Goal: Complete application form: Complete application form

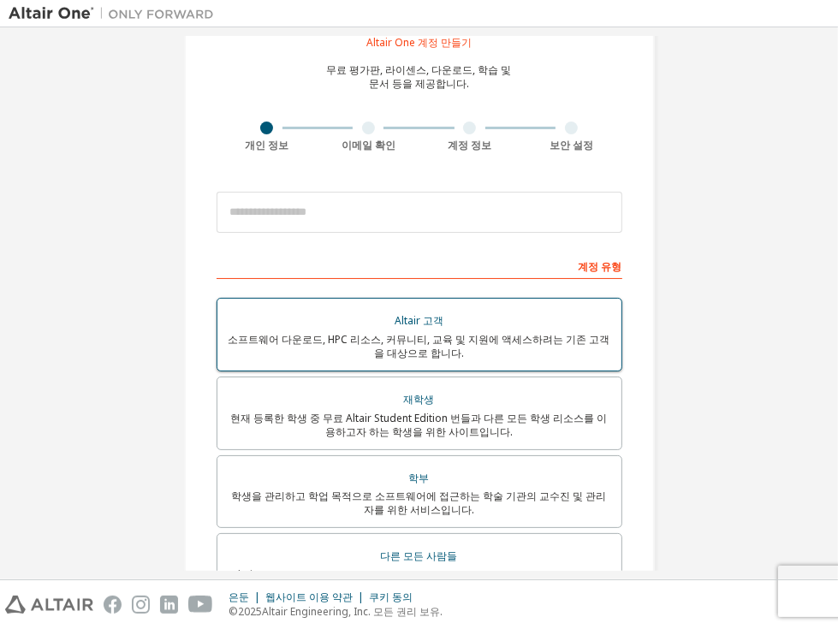
scroll to position [62, 0]
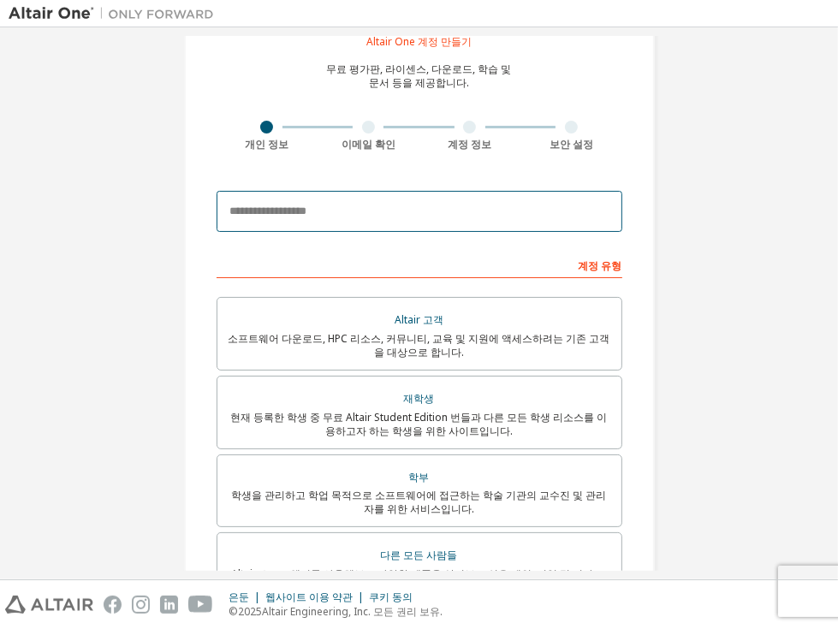
click at [329, 218] on input "email" at bounding box center [420, 211] width 406 height 41
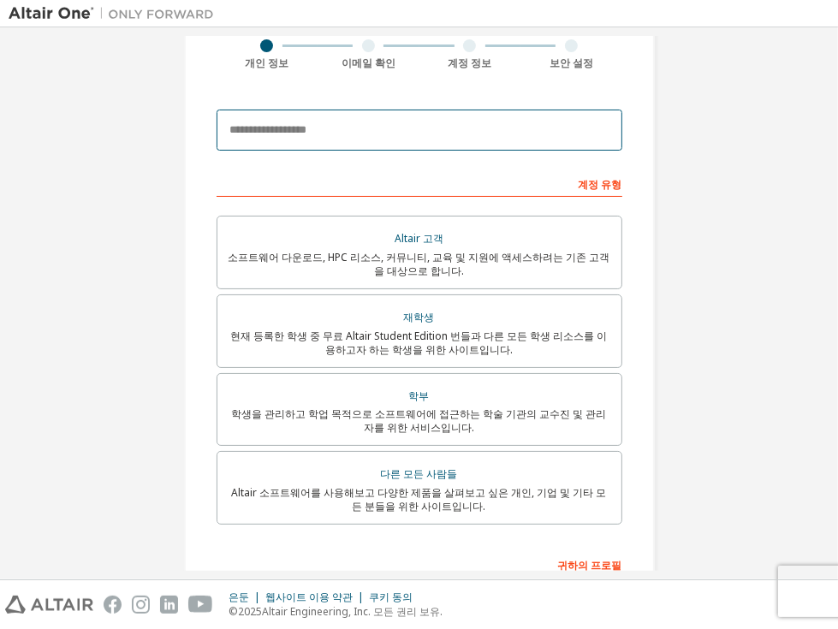
scroll to position [144, 0]
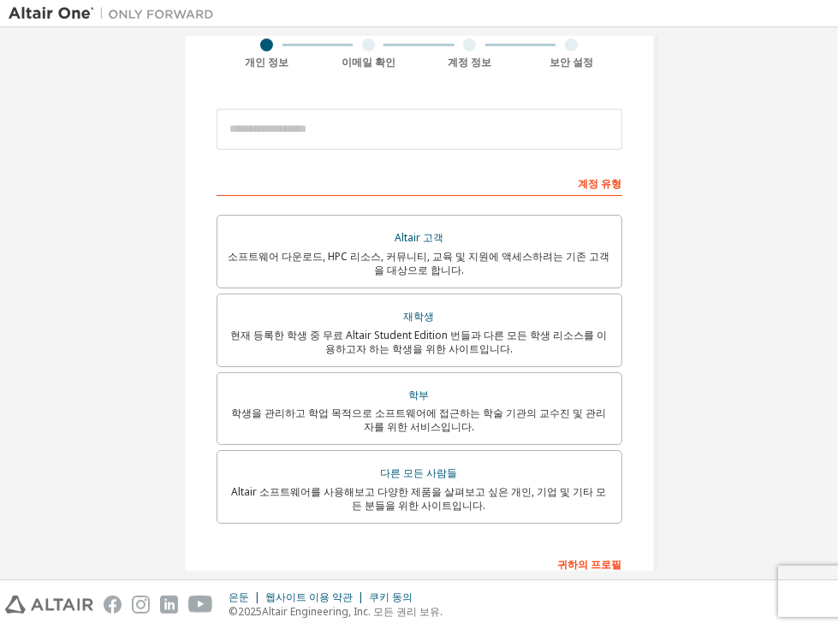
drag, startPoint x: 695, startPoint y: 176, endPoint x: 659, endPoint y: 183, distance: 35.9
click at [659, 183] on div "Altair One 계정 만들기 무료 평가판, 라이센스, 다운로드, 학습 및 문서 등을 제공합니다. 개인 정보 이메일 확인 계정 정보 보안 설…" at bounding box center [420, 347] width 512 height 911
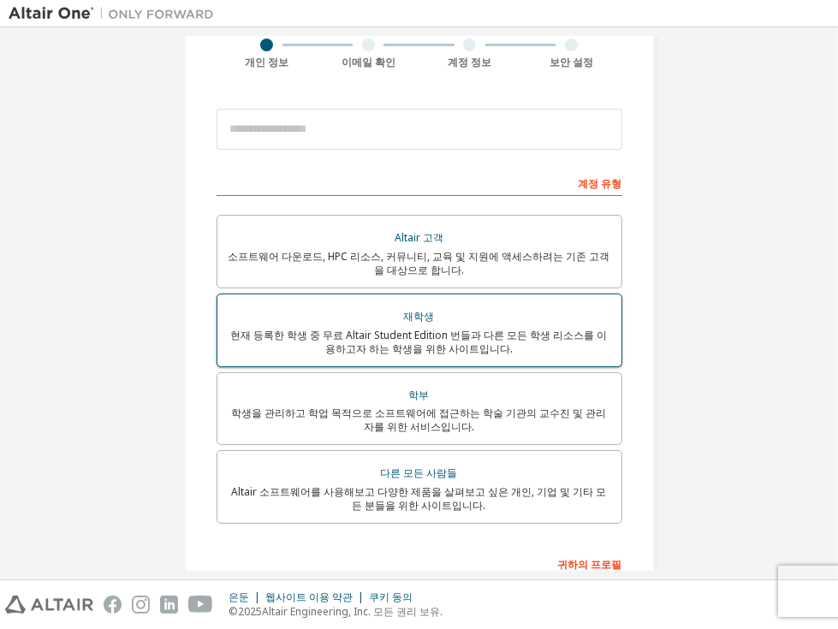
click at [558, 312] on div "재학생" at bounding box center [420, 317] width 384 height 24
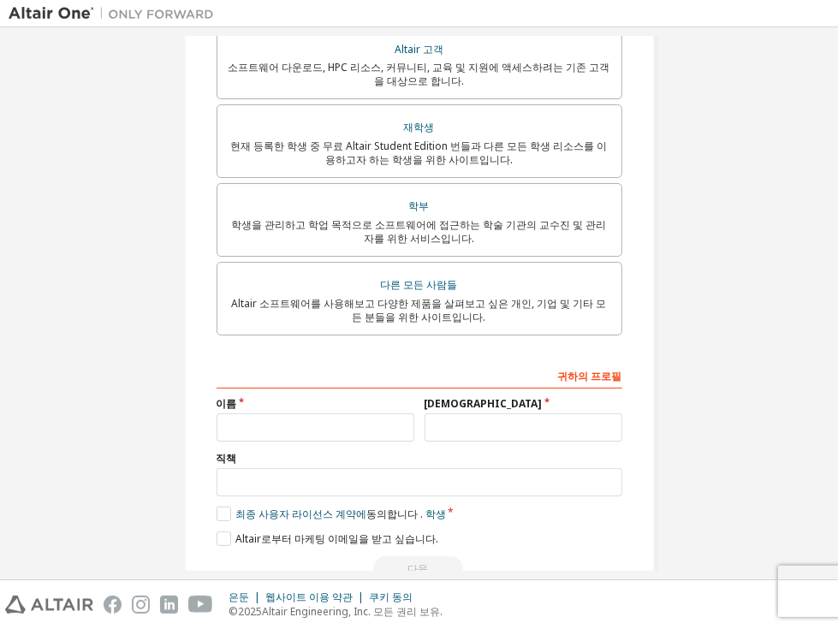
scroll to position [423, 0]
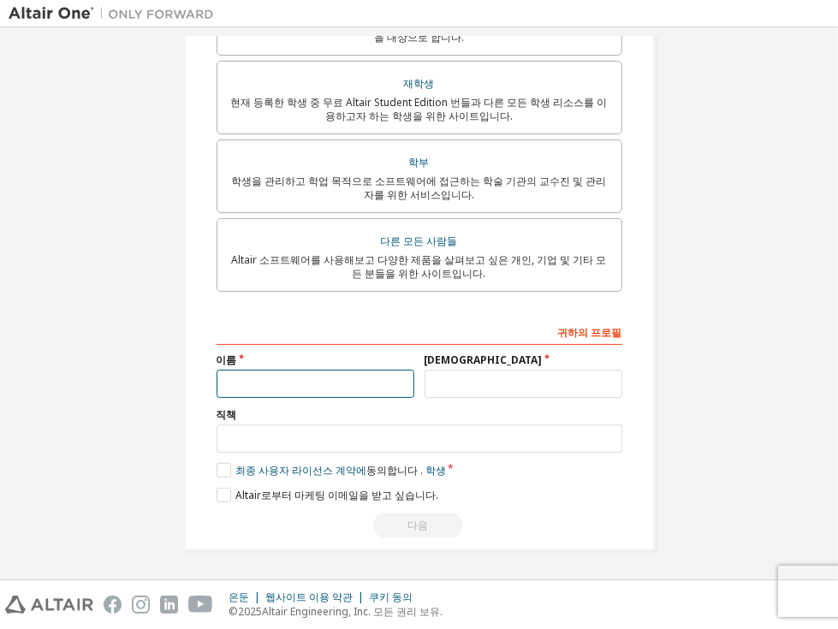
click at [362, 393] on input "text" at bounding box center [316, 384] width 198 height 28
type input "*"
type input "**"
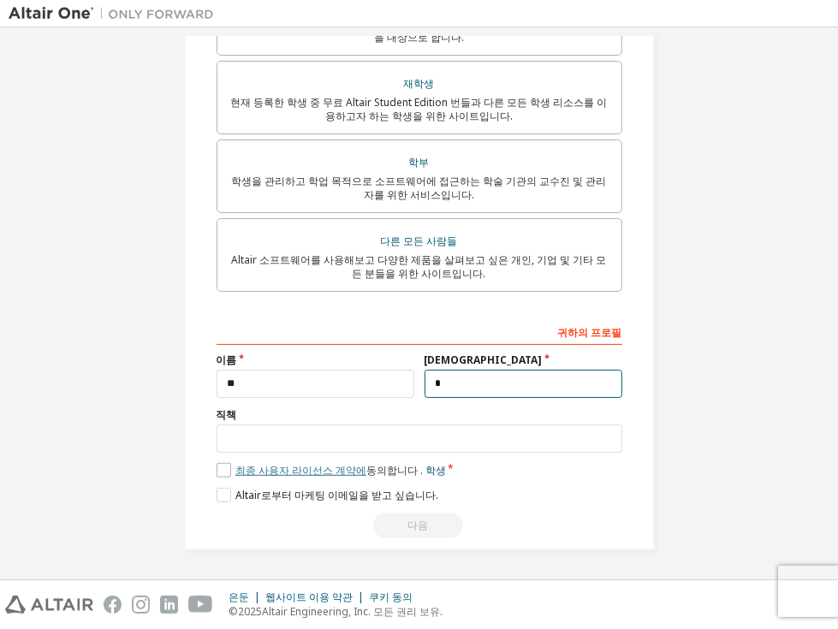
type input "*"
drag, startPoint x: 289, startPoint y: 472, endPoint x: 198, endPoint y: 471, distance: 90.8
click at [198, 471] on div "Altair One 계정 만들기 무료 평가판, 라이센스, 다운로드, 학습 및 문서 등을 제공합니다. 개인 정보 이메일 확인 계정 정보 보안 설…" at bounding box center [419, 93] width 471 height 915
click at [218, 471] on label "최종 사용자 라이선스 계약에 동의합니다 . 학생" at bounding box center [332, 470] width 230 height 15
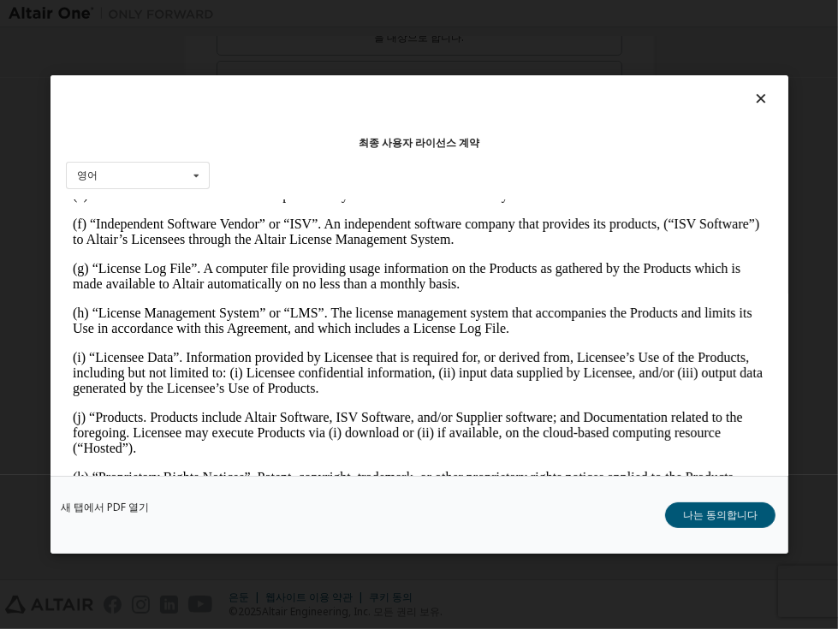
scroll to position [682, 0]
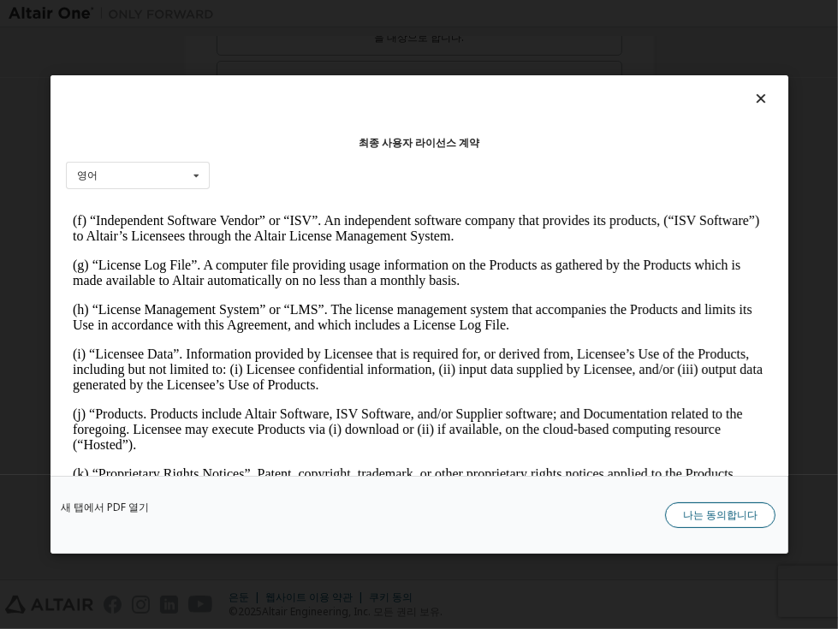
click at [677, 521] on button "나는 동의합니다" at bounding box center [720, 516] width 110 height 26
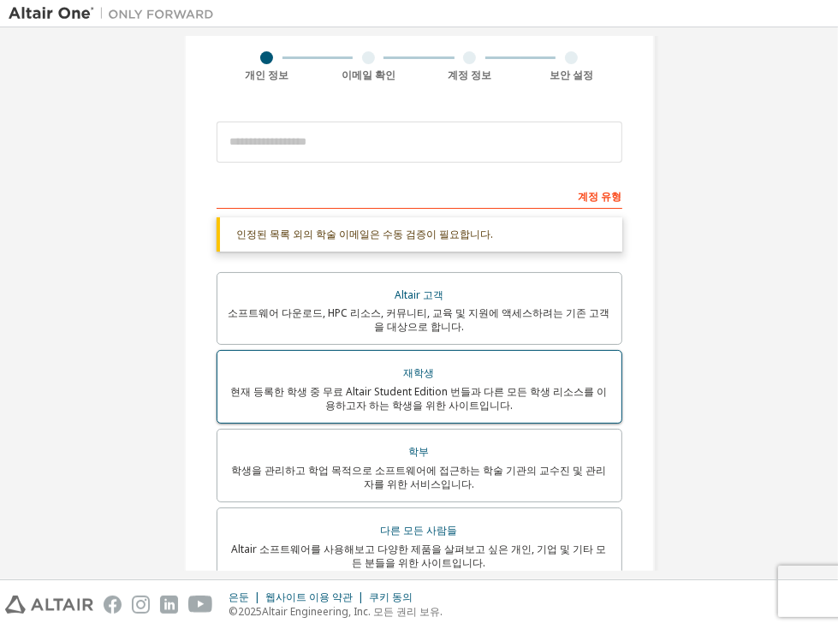
scroll to position [130, 0]
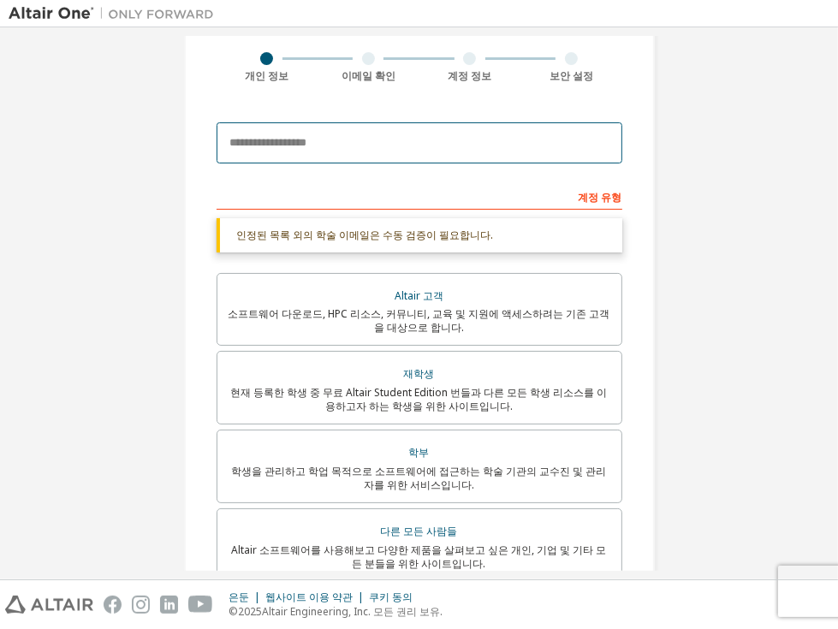
click at [355, 145] on input "email" at bounding box center [420, 142] width 406 height 41
click at [415, 143] on input "**********" at bounding box center [420, 142] width 406 height 41
type input "**********"
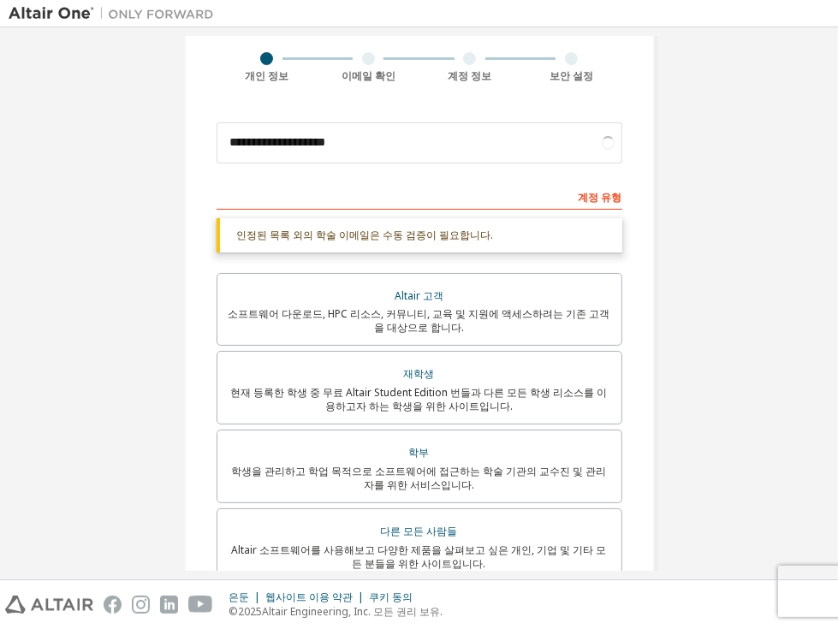
click at [408, 172] on form "**********" at bounding box center [420, 471] width 406 height 715
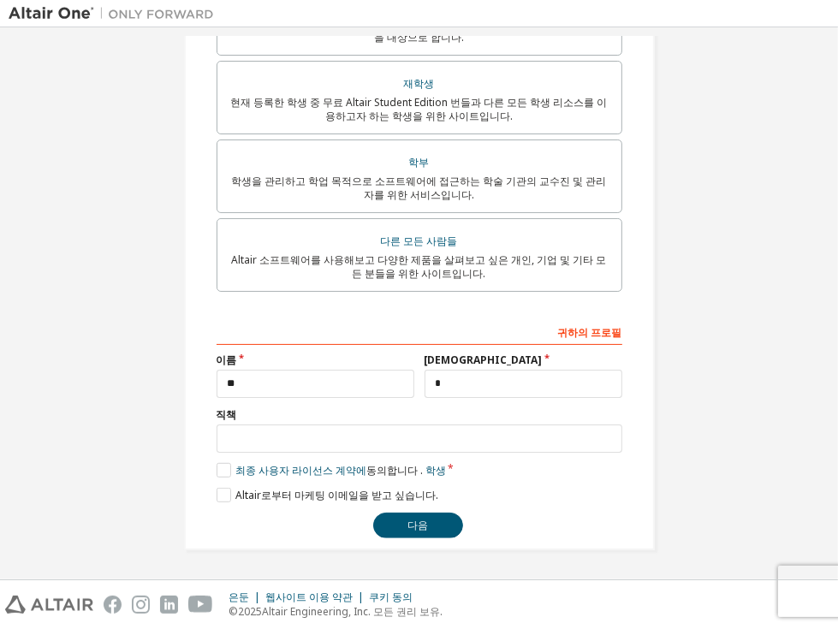
scroll to position [378, 0]
click at [408, 519] on font "다음" at bounding box center [418, 525] width 21 height 15
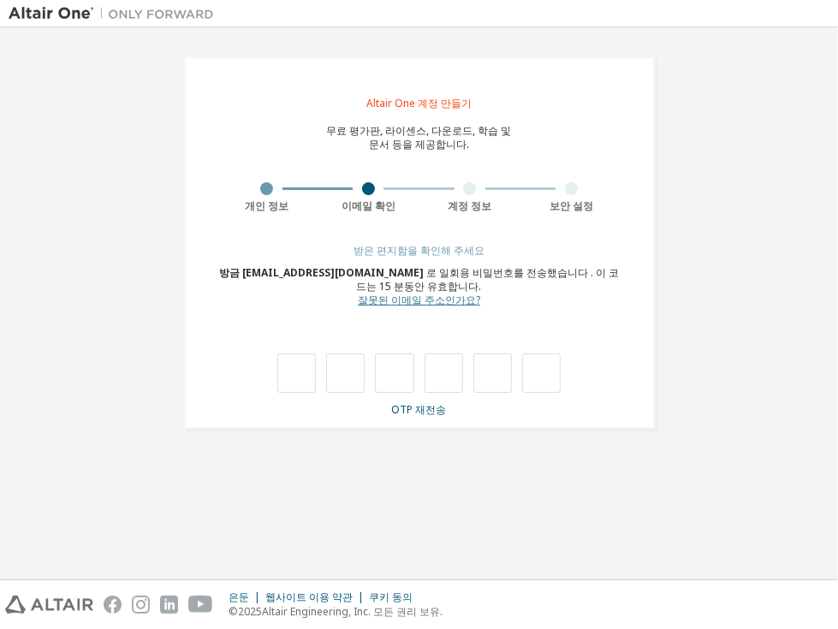
drag, startPoint x: 415, startPoint y: 309, endPoint x: 415, endPoint y: 299, distance: 10.3
click at [415, 299] on div "받은 편지함을 확인해 주세요 방금 2024732039@kw.ac.kr 로 일회용 비밀번호를 전송했습니다 . 이 코드는 15 분 동안 유효합니다…" at bounding box center [420, 330] width 406 height 173
click at [415, 299] on font "잘못된 이메일 주소인가요?" at bounding box center [419, 300] width 122 height 15
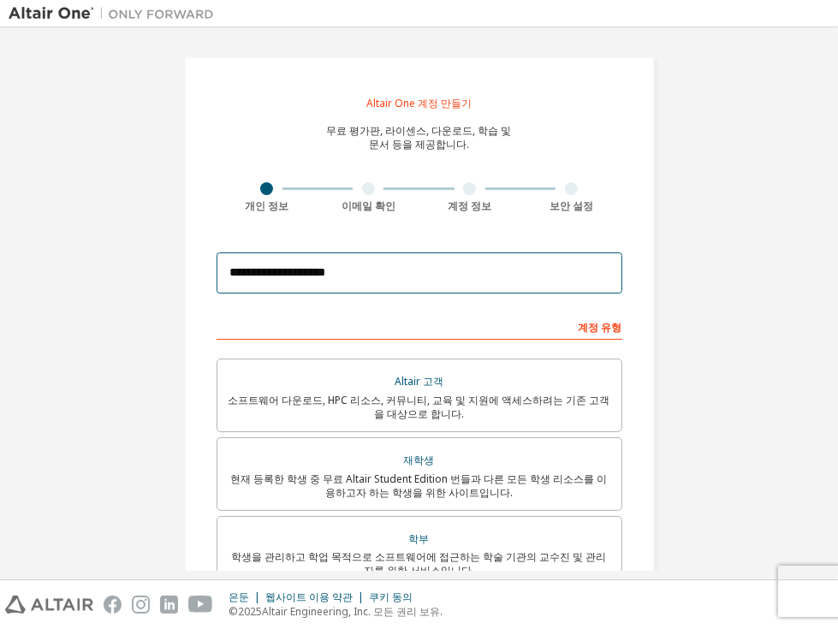
drag, startPoint x: 390, startPoint y: 277, endPoint x: 152, endPoint y: 292, distance: 237.7
drag, startPoint x: 152, startPoint y: 292, endPoint x: 485, endPoint y: 271, distance: 332.9
click at [485, 271] on input "**********" at bounding box center [420, 273] width 406 height 41
drag, startPoint x: 462, startPoint y: 272, endPoint x: 140, endPoint y: 287, distance: 322.3
click at [140, 287] on div "**********" at bounding box center [419, 491] width 821 height 911
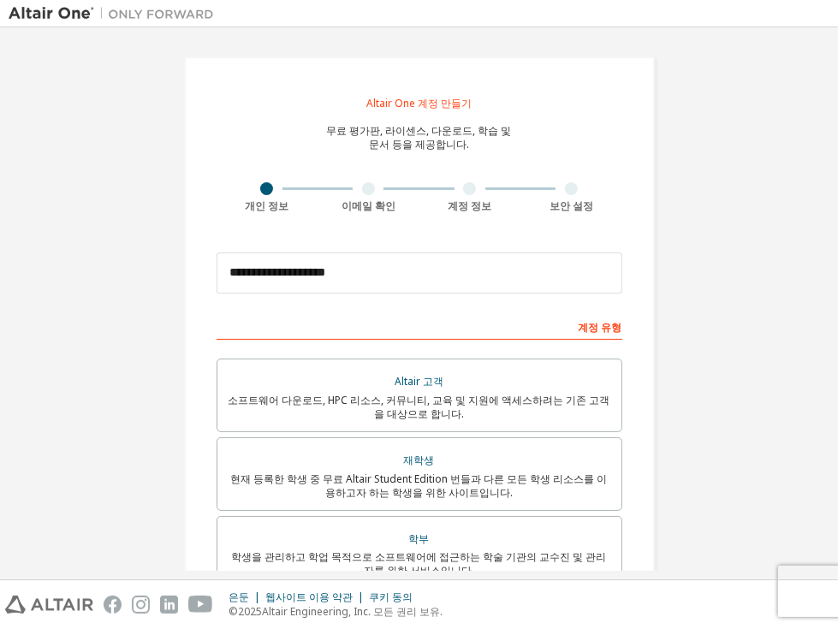
click at [459, 318] on div "계정 유형" at bounding box center [420, 326] width 406 height 27
click at [446, 96] on font "Altair One 계정 만들기" at bounding box center [419, 103] width 105 height 15
click at [432, 101] on font "Altair One 계정 만들기" at bounding box center [419, 103] width 105 height 15
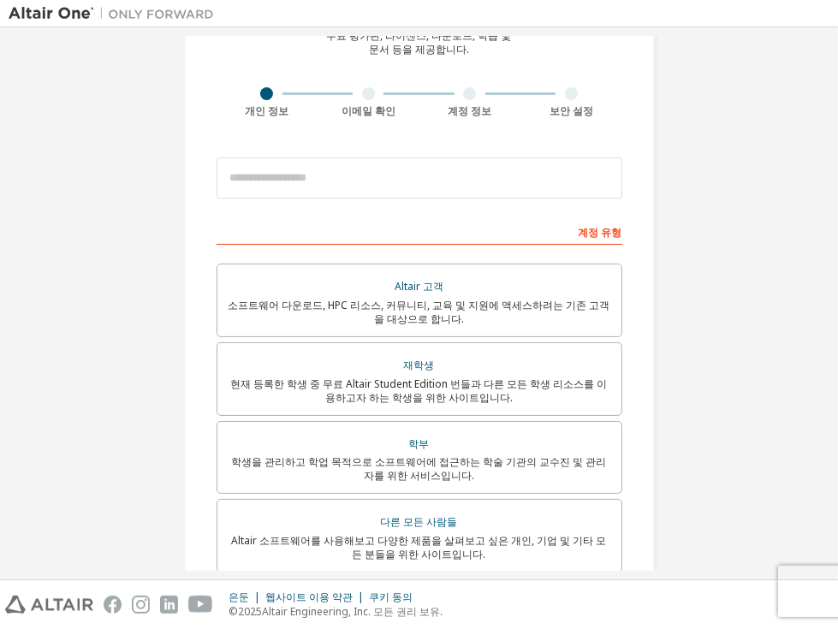
scroll to position [99, 0]
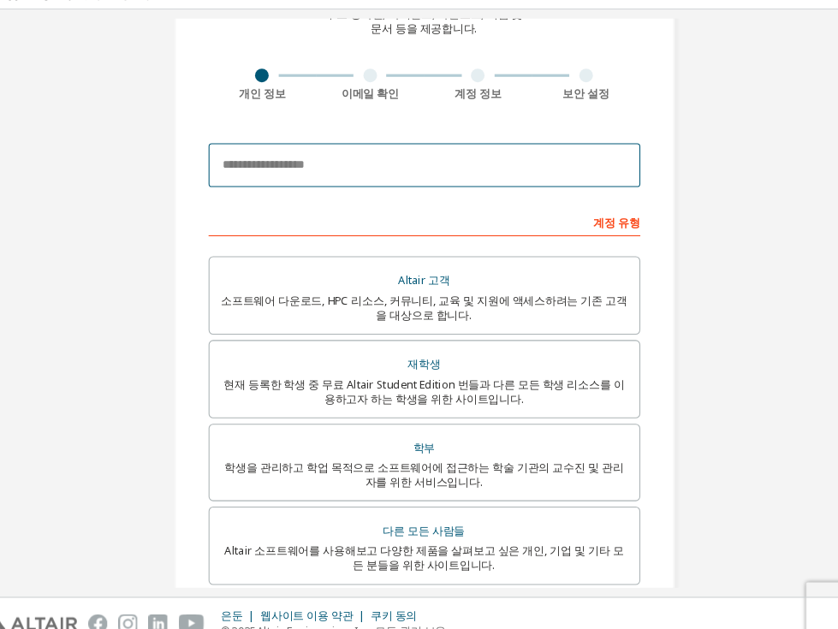
click at [362, 188] on input "email" at bounding box center [420, 173] width 406 height 41
type input "**********"
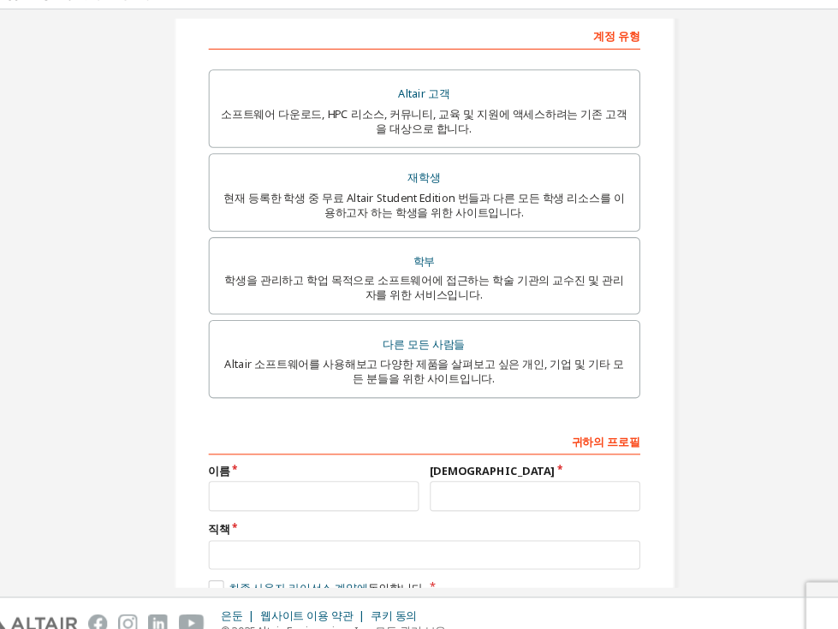
scroll to position [378, 0]
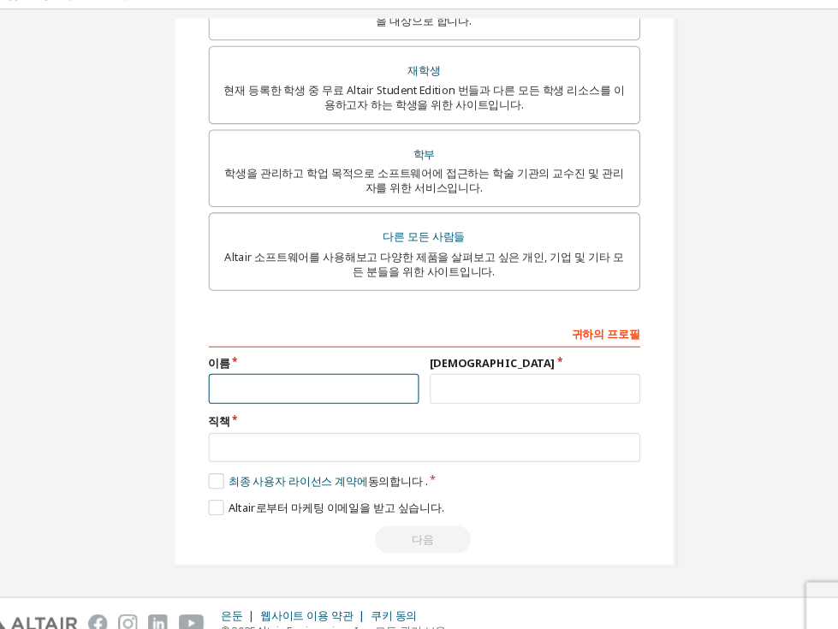
click at [306, 383] on input "text" at bounding box center [316, 384] width 198 height 28
type input "**"
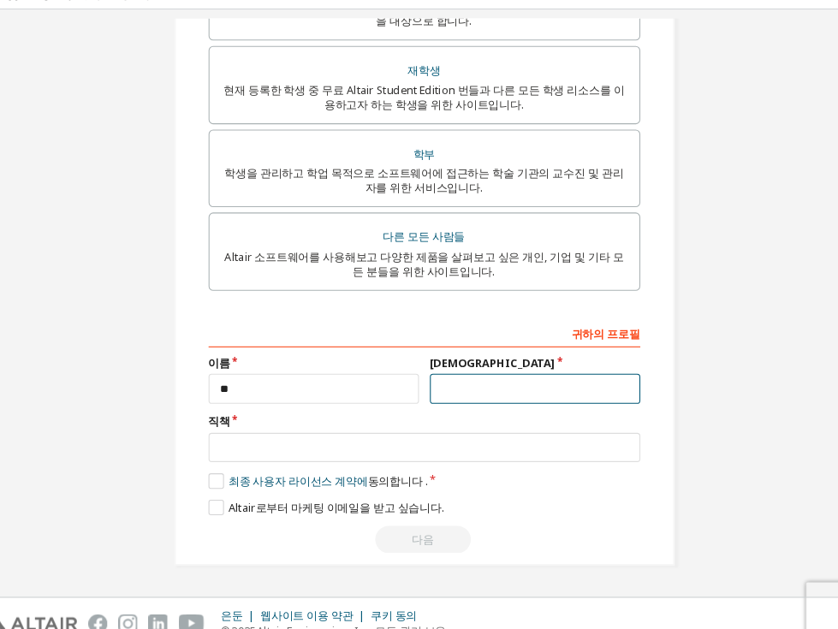
click at [466, 392] on input "text" at bounding box center [524, 384] width 198 height 28
type input "*"
click at [466, 392] on input "text" at bounding box center [524, 384] width 198 height 28
type input "*"
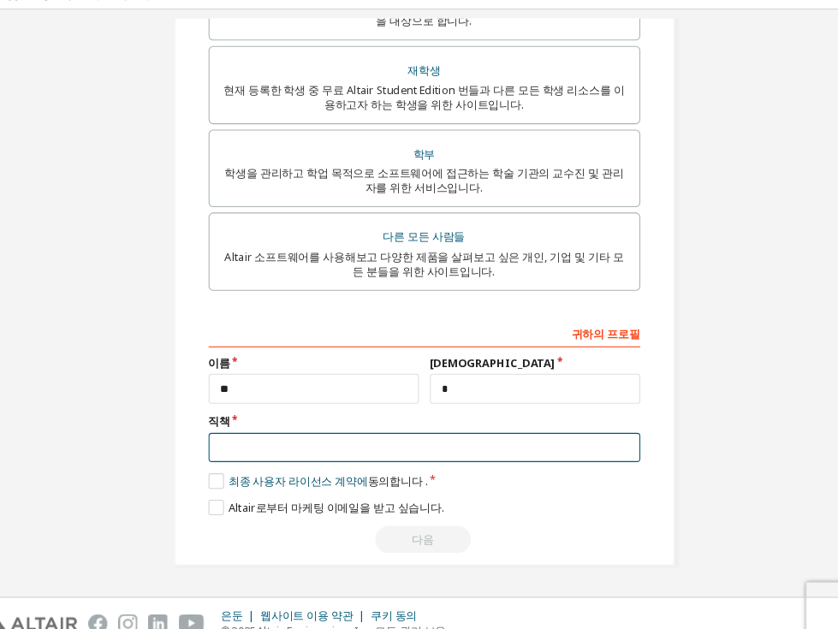
click at [442, 429] on input "text" at bounding box center [420, 440] width 406 height 28
type input "*"
type input "*******"
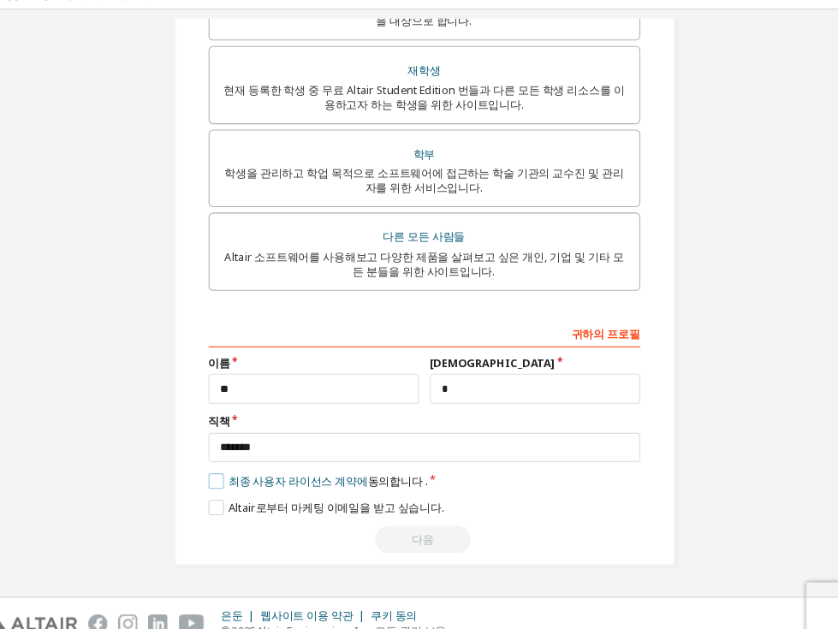
click at [223, 474] on label "최종 사용자 라이선스 계약에 동의합니다 ." at bounding box center [320, 470] width 206 height 15
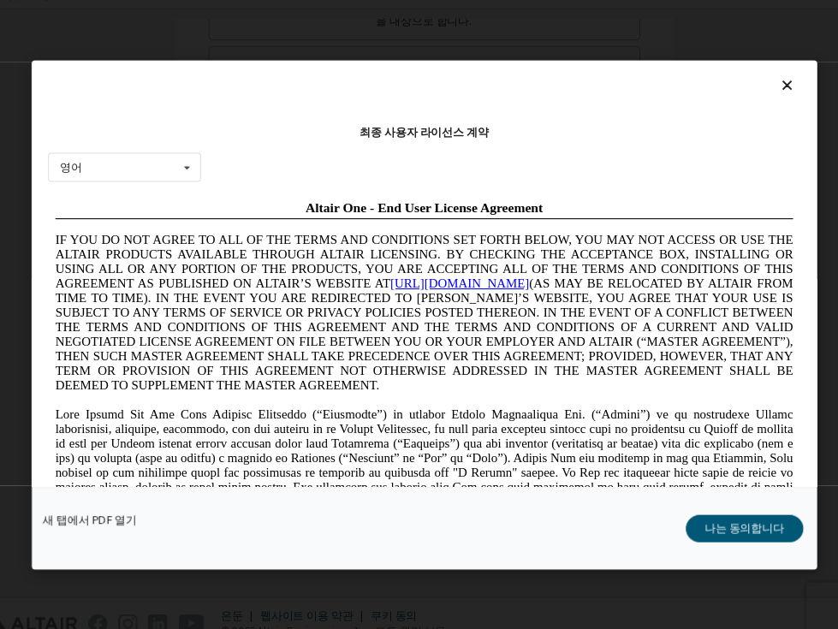
scroll to position [0, 0]
click at [704, 503] on button "나는 동의합니다" at bounding box center [720, 516] width 110 height 26
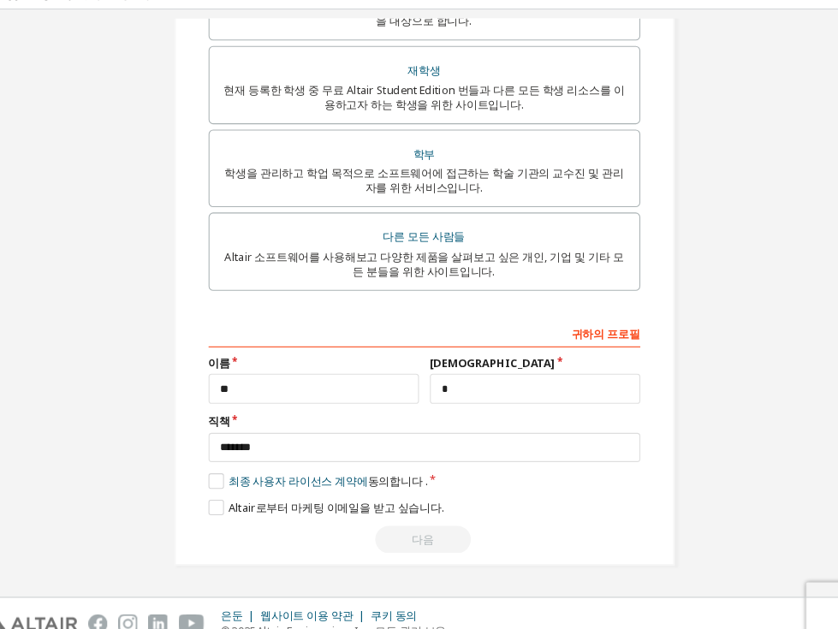
click at [401, 530] on div "다음" at bounding box center [420, 526] width 406 height 26
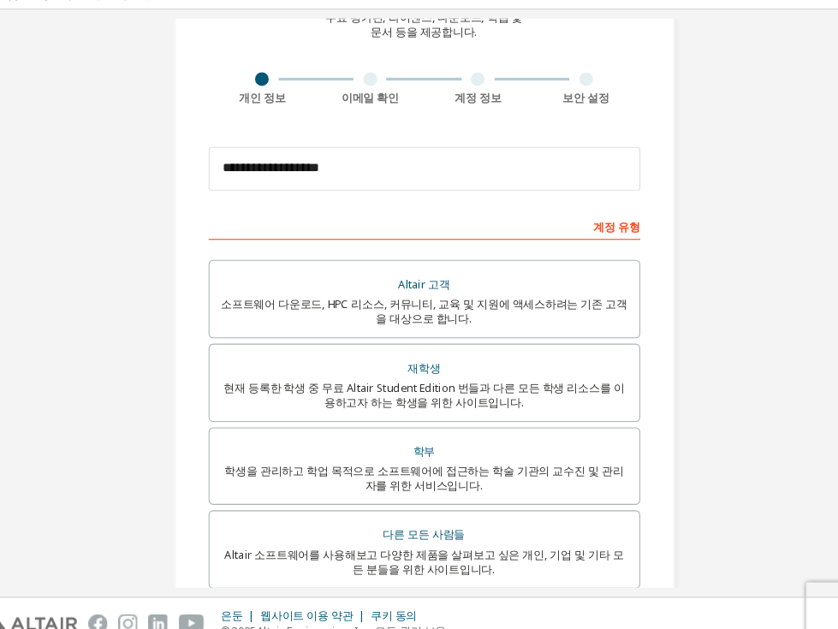
scroll to position [378, 0]
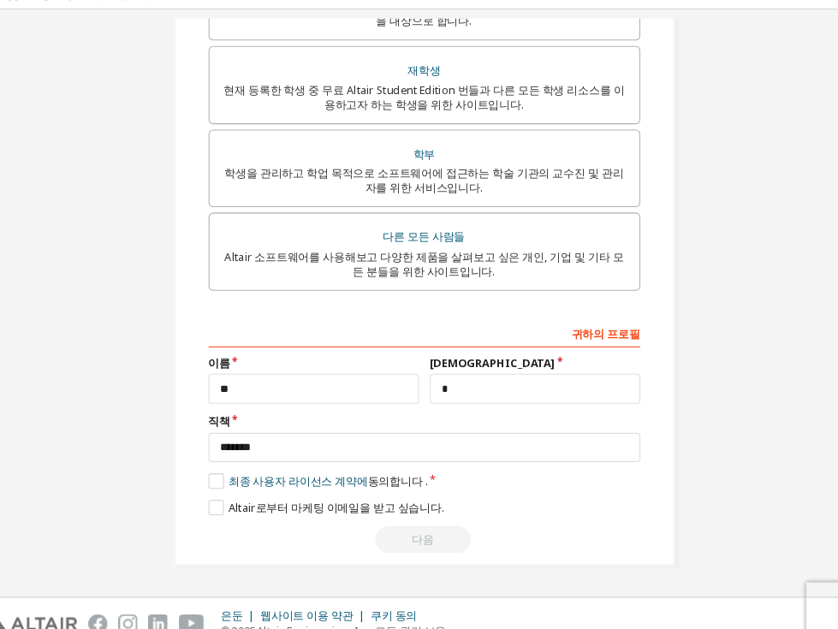
click at [476, 502] on div "Altair로부터 마케팅 이메일을 받고 싶습니다." at bounding box center [420, 495] width 406 height 15
click at [451, 532] on div "다음" at bounding box center [420, 526] width 406 height 26
click at [481, 391] on input "*" at bounding box center [524, 384] width 198 height 28
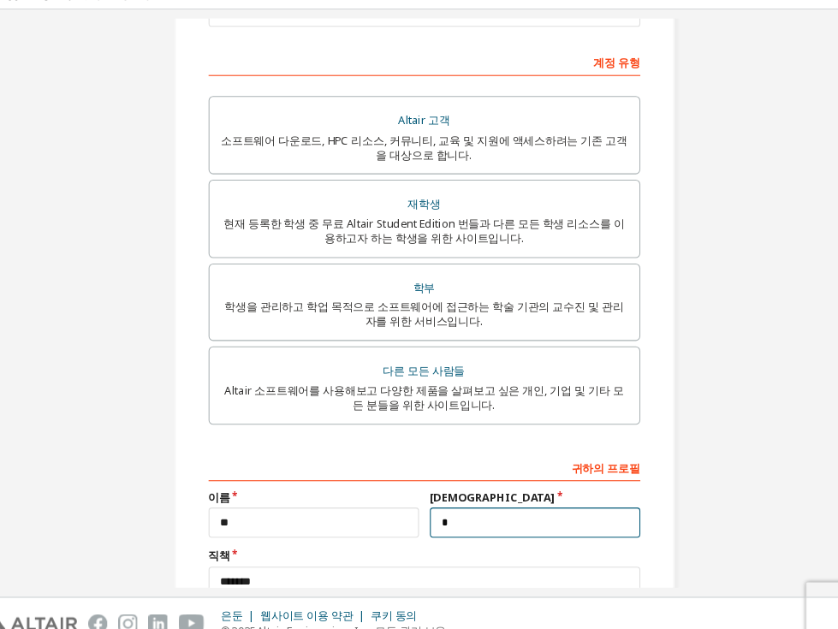
scroll to position [248, 0]
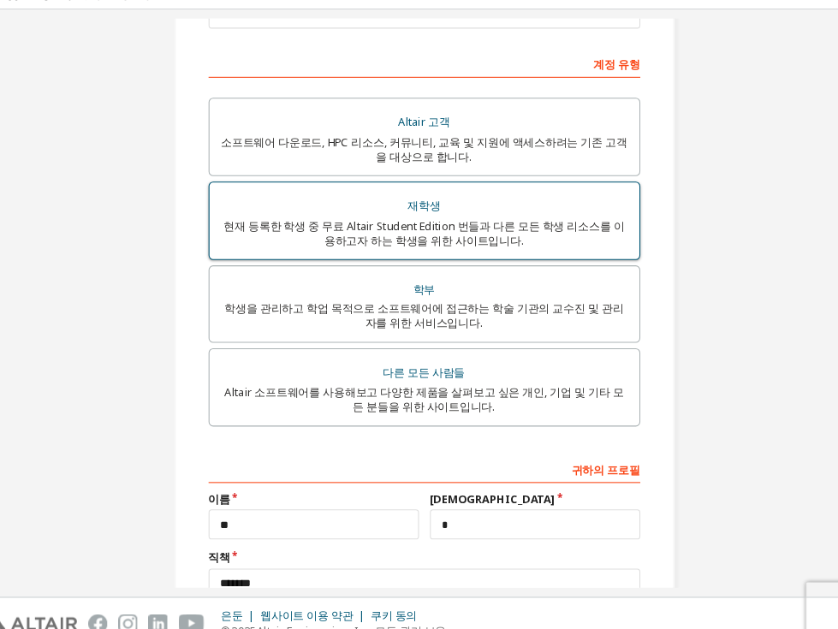
click at [369, 229] on font "현재 등록한 학생 중 무료 Altair Student Edition 번들과 다른 모든 학생 리소스를 이용하고자 하는 학생을 위한 사이트입니다." at bounding box center [419, 238] width 377 height 28
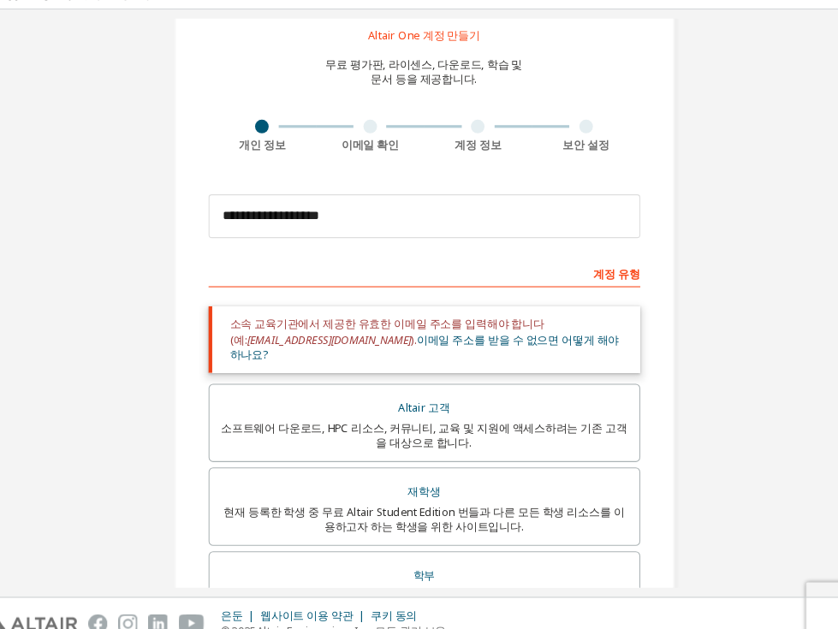
scroll to position [17, 0]
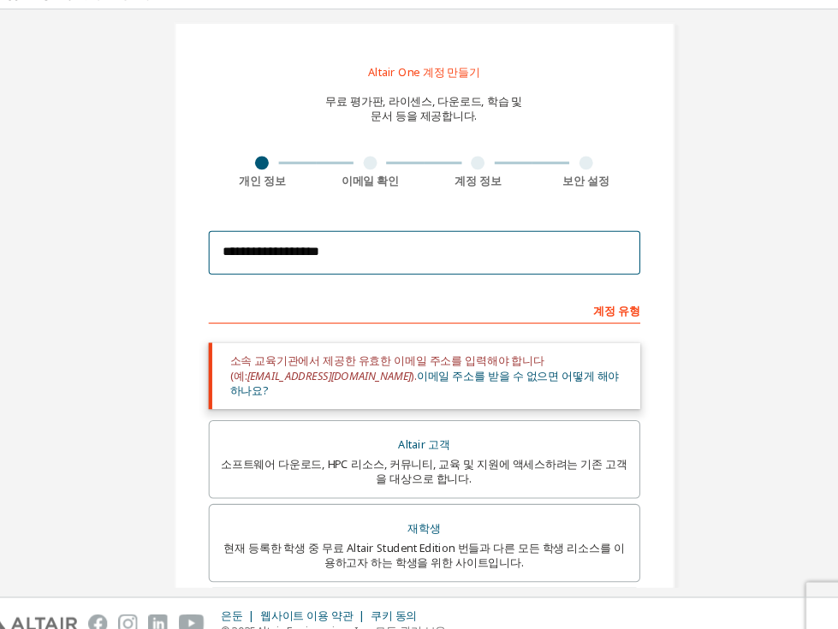
click at [430, 261] on input "**********" at bounding box center [420, 256] width 406 height 41
drag, startPoint x: 430, startPoint y: 261, endPoint x: 203, endPoint y: 264, distance: 227.0
click at [203, 264] on div "**********" at bounding box center [419, 510] width 471 height 943
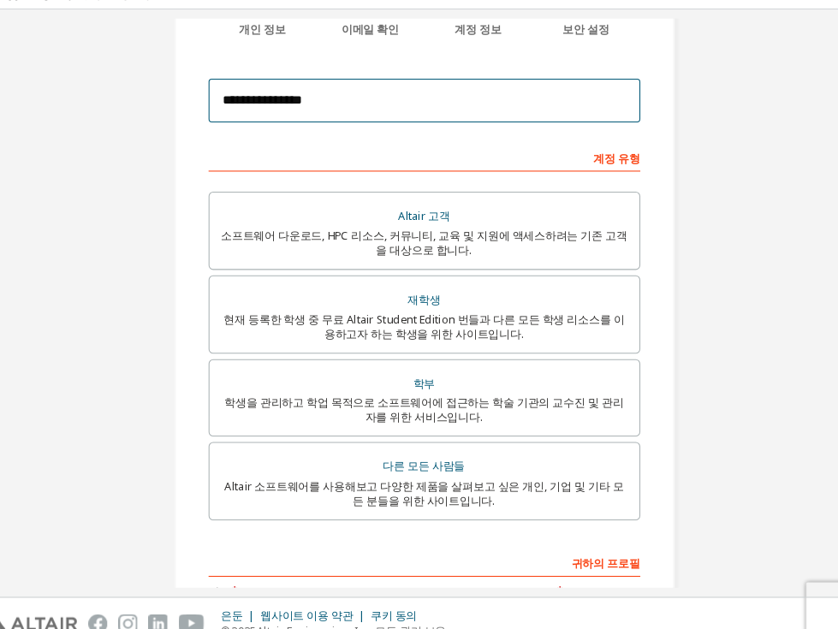
scroll to position [378, 0]
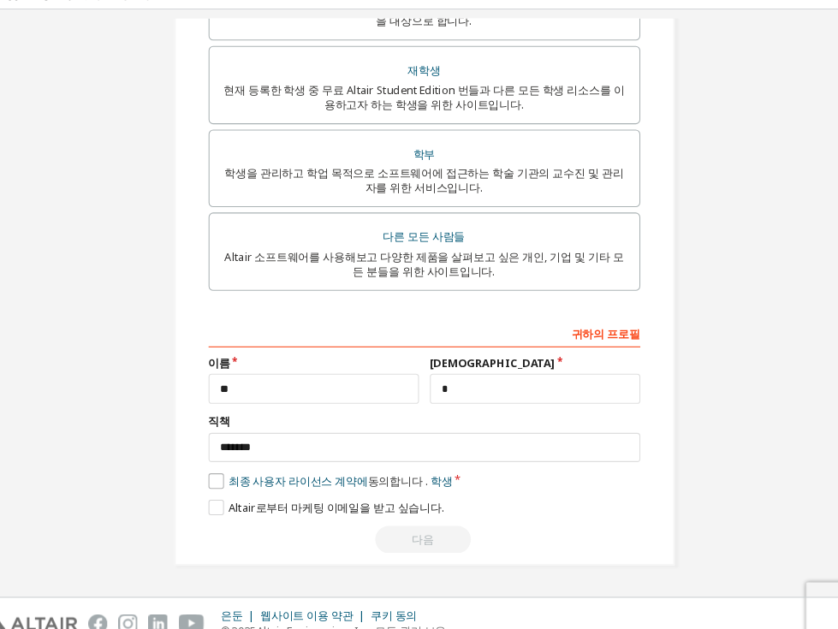
type input "**********"
click at [220, 474] on label "최종 사용자 라이선스 계약에 동의합니다 . 학생" at bounding box center [332, 470] width 230 height 15
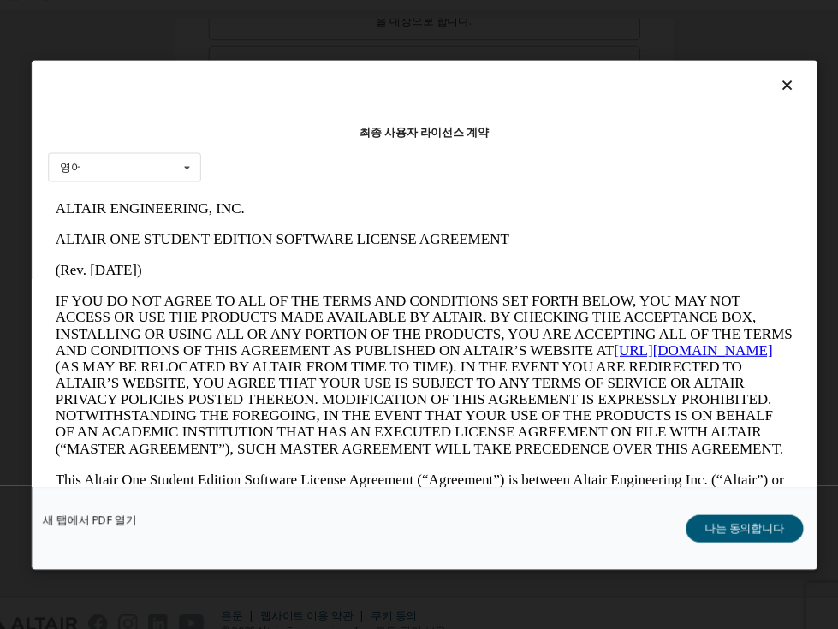
scroll to position [0, 0]
click at [718, 526] on button "나는 동의합니다" at bounding box center [720, 516] width 110 height 26
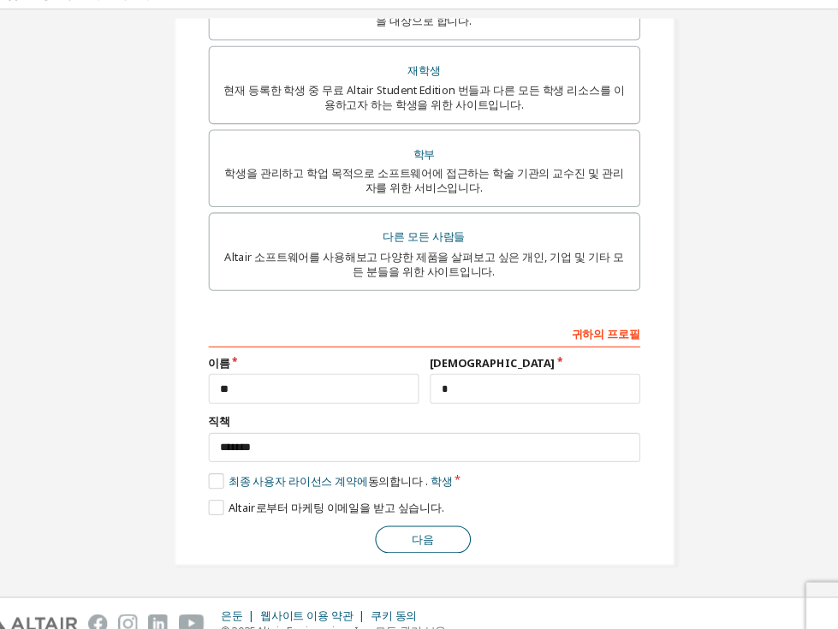
click at [398, 528] on button "다음" at bounding box center [418, 526] width 90 height 26
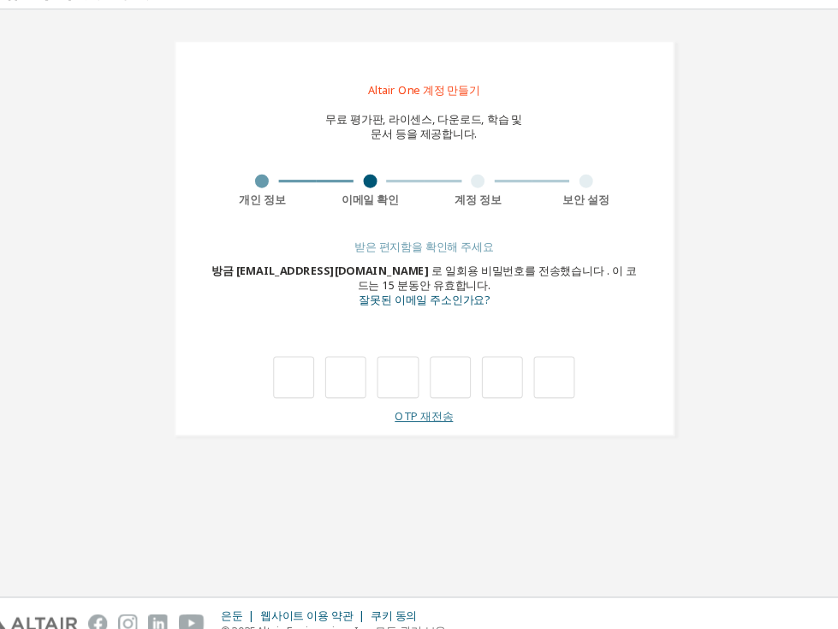
click at [423, 409] on font "OTP 재전송" at bounding box center [419, 410] width 55 height 15
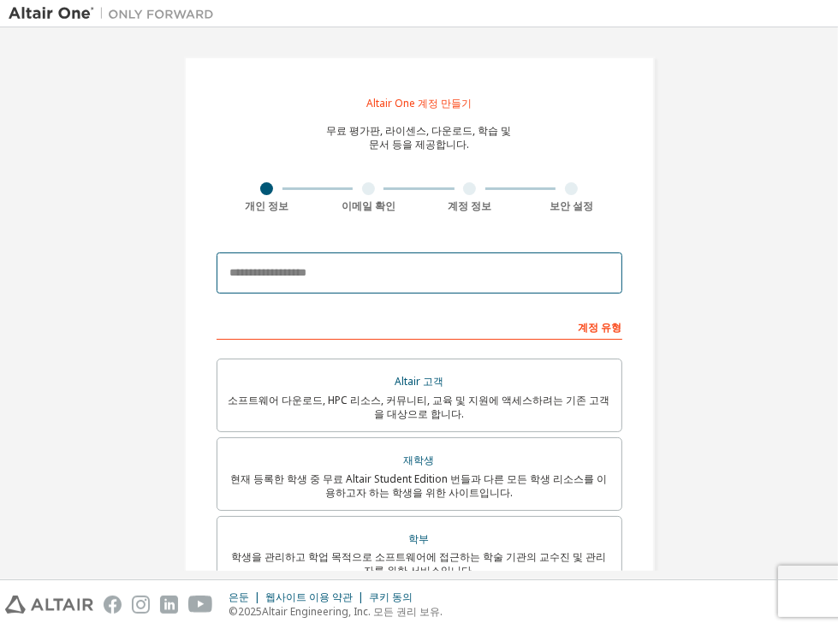
click at [363, 261] on input "email" at bounding box center [420, 273] width 406 height 41
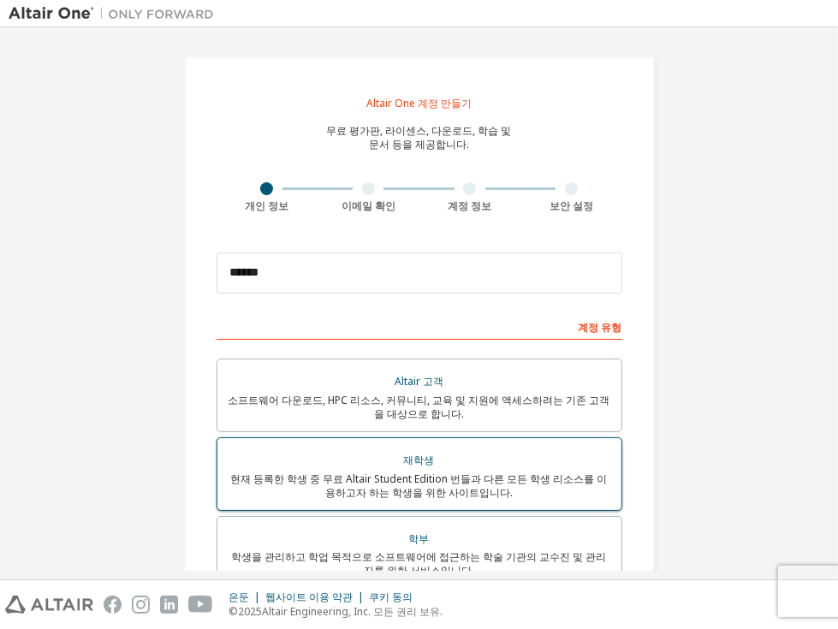
click at [411, 458] on font "재학생" at bounding box center [419, 460] width 31 height 15
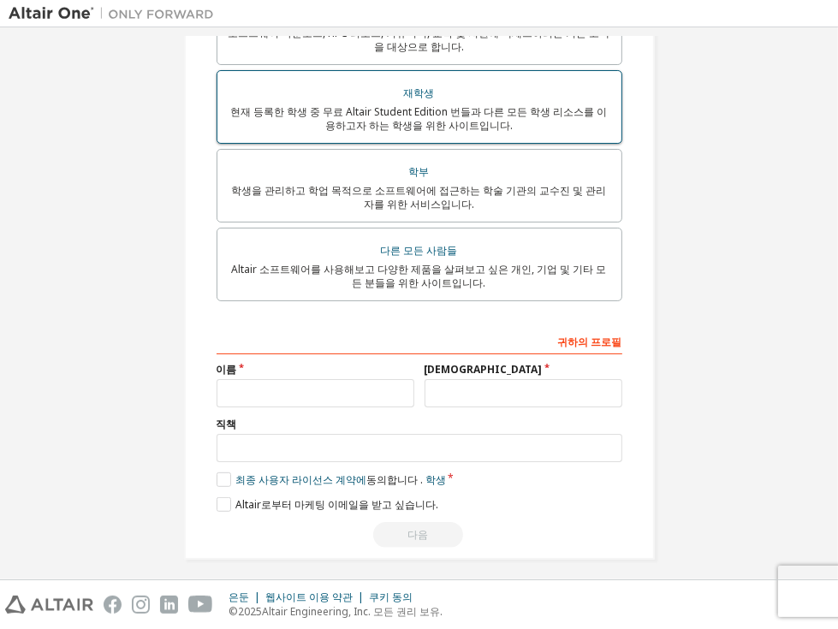
scroll to position [423, 0]
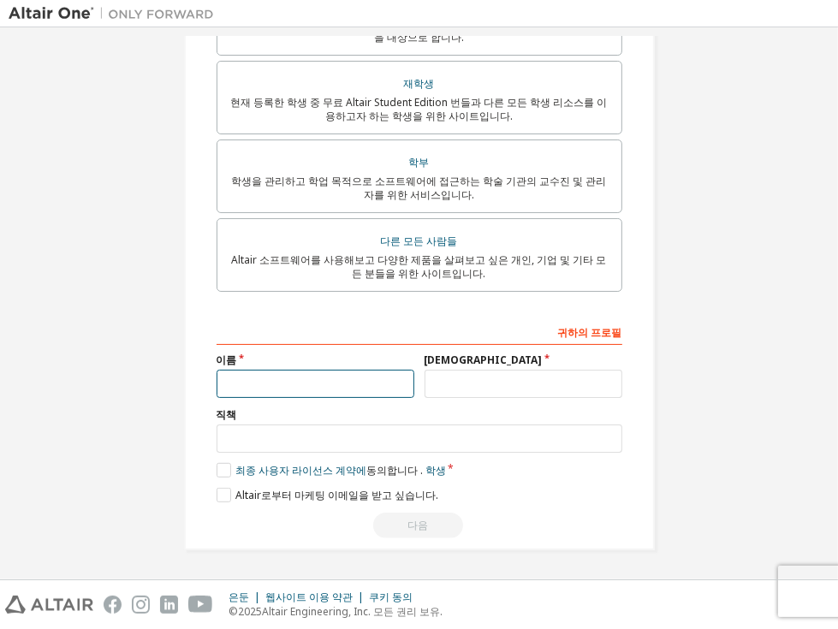
click at [361, 378] on input "text" at bounding box center [316, 384] width 198 height 28
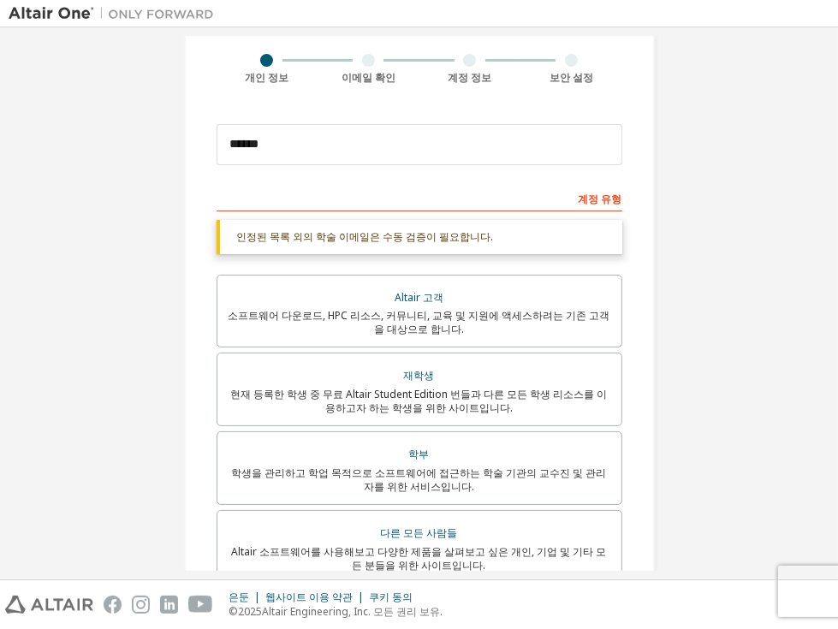
scroll to position [0, 0]
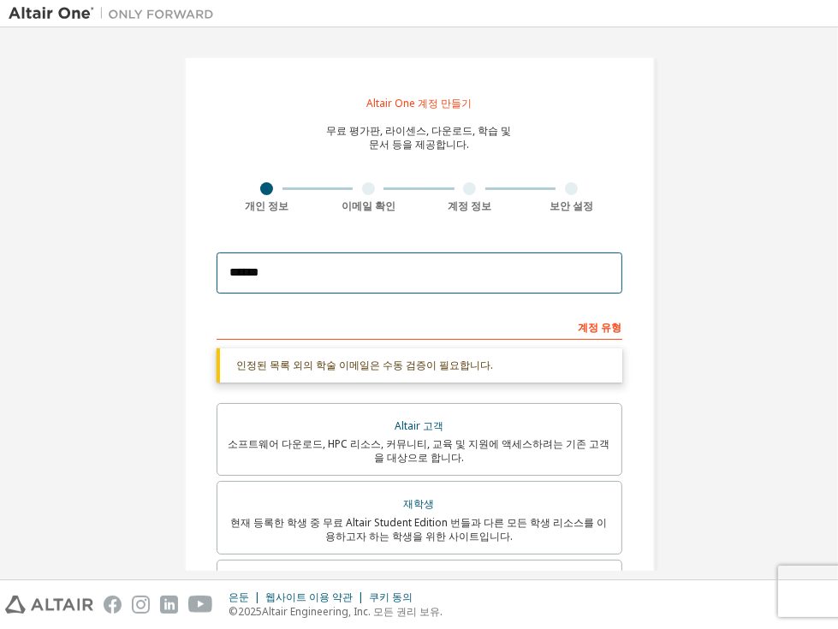
click at [332, 278] on input "******" at bounding box center [420, 273] width 406 height 41
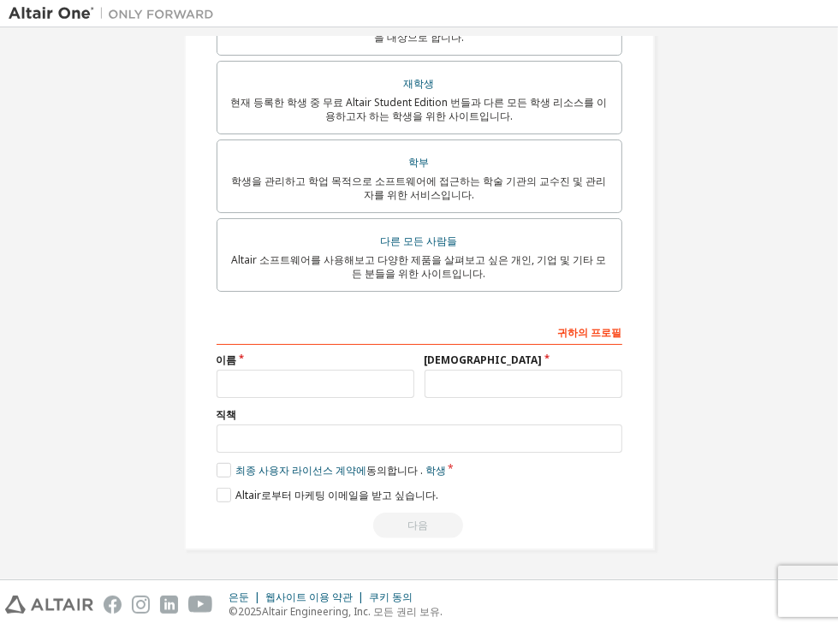
type input "**********"
click at [282, 352] on div "귀하의 프로필 이름 성 직책 판매 및 지원 리소스를 보다 효율적으로 전달할 수 있도록 주/도를 제공해 주세요. 최종 사용자 라이선스 계약에 동…" at bounding box center [420, 429] width 406 height 222
click at [281, 371] on input "text" at bounding box center [316, 384] width 198 height 28
type input "*"
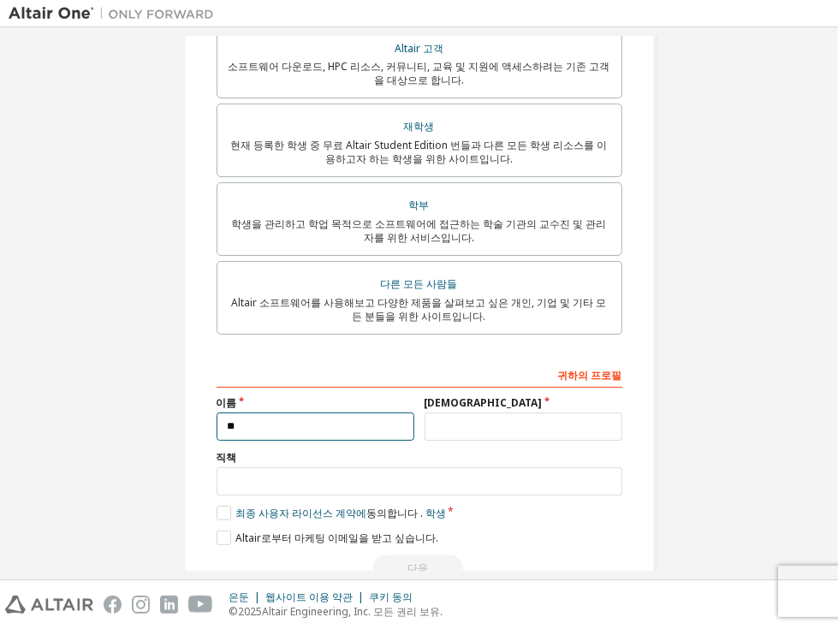
type input "**"
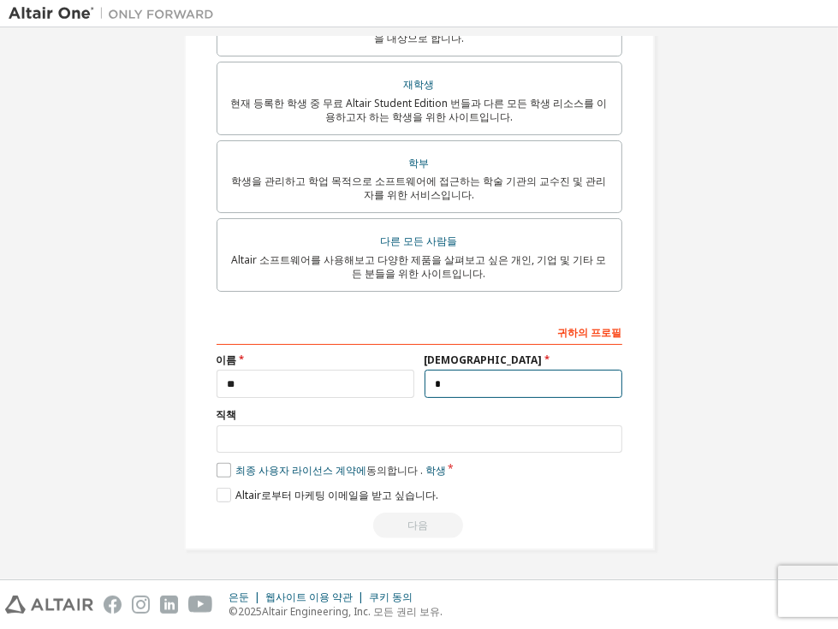
type input "*"
click at [225, 468] on label "최종 사용자 라이선스 계약에 동의합니다 . 학생" at bounding box center [332, 470] width 230 height 15
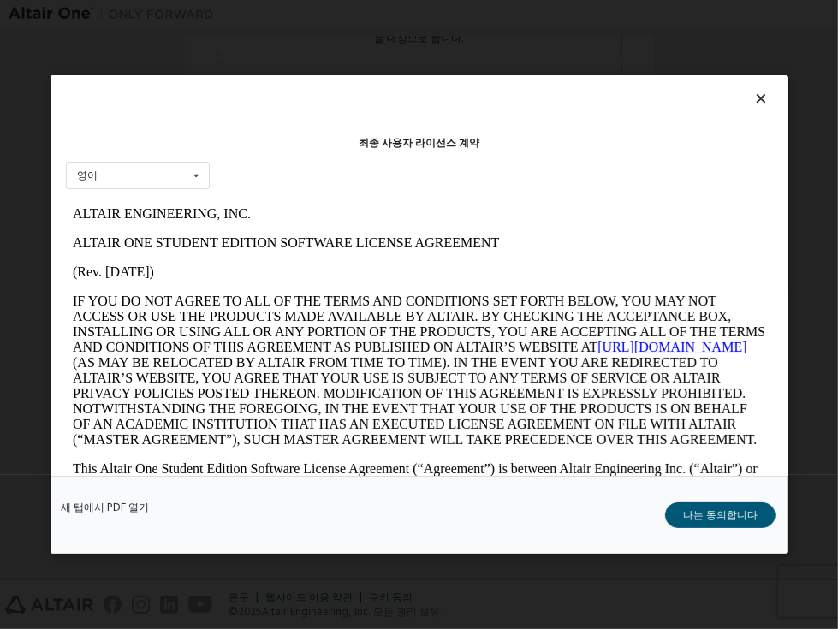
scroll to position [0, 0]
click at [713, 516] on font "나는 동의합니다" at bounding box center [720, 515] width 75 height 15
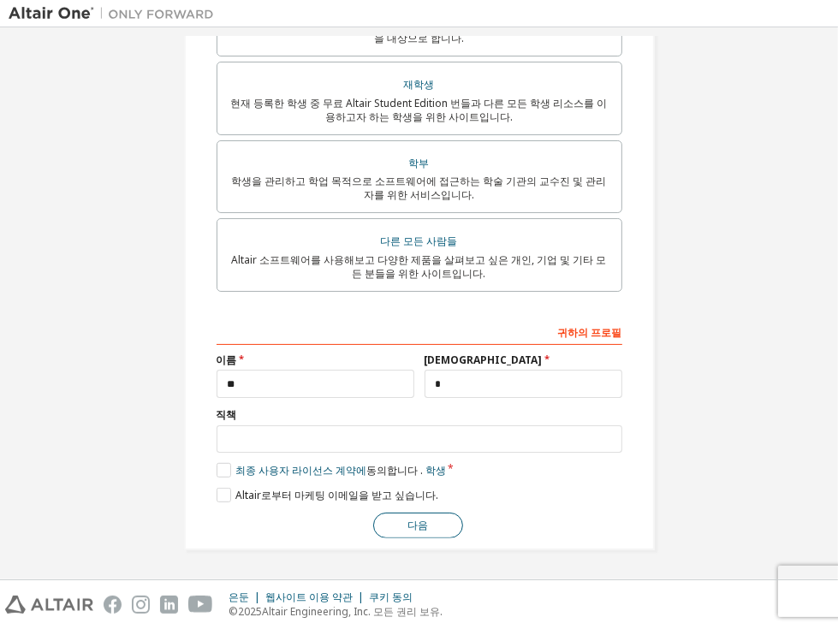
click at [438, 528] on button "다음" at bounding box center [418, 526] width 90 height 26
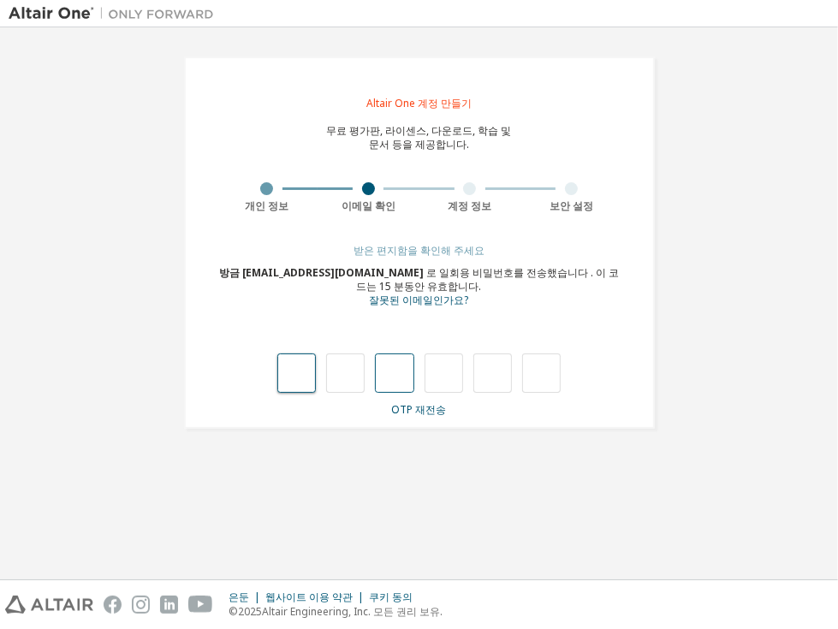
type input "*"
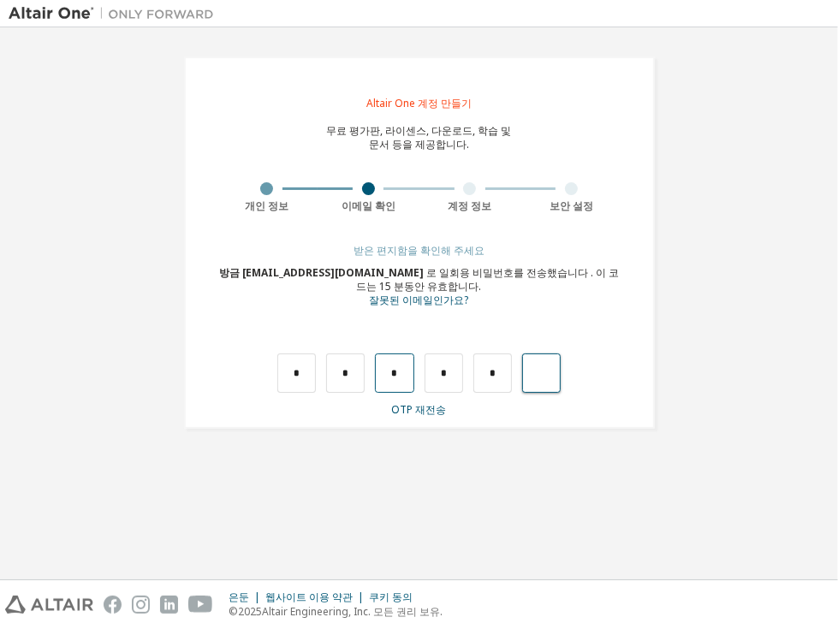
type input "*"
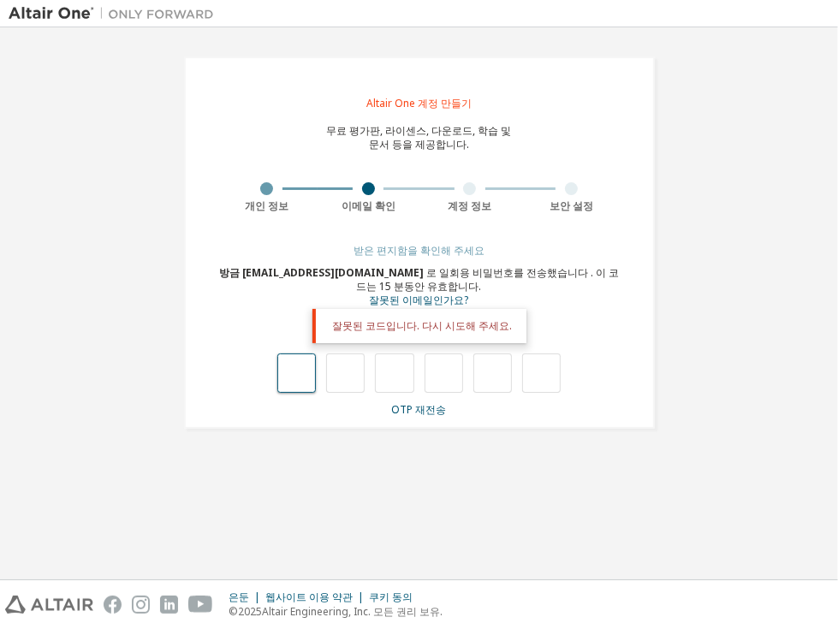
click at [289, 376] on input "text" at bounding box center [296, 373] width 39 height 39
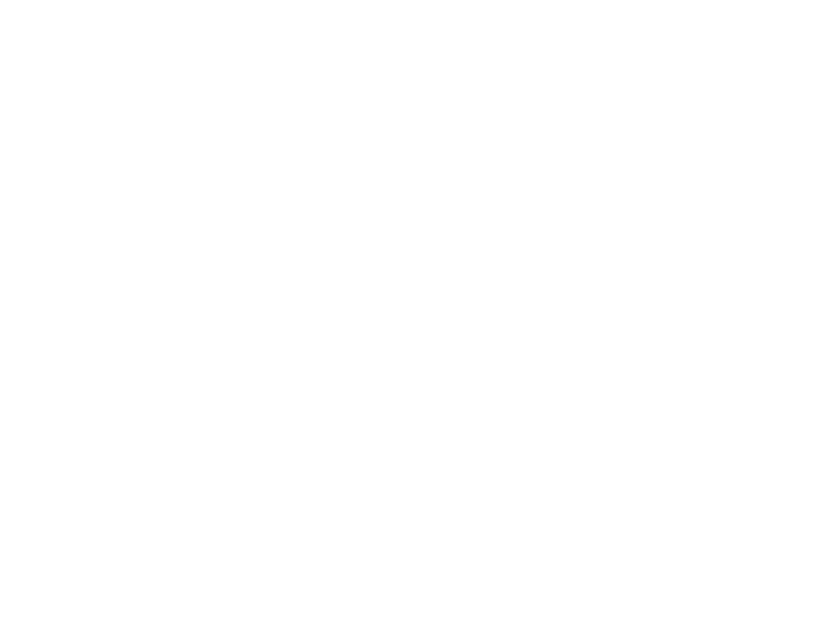
click at [466, 95] on div at bounding box center [419, 314] width 838 height 629
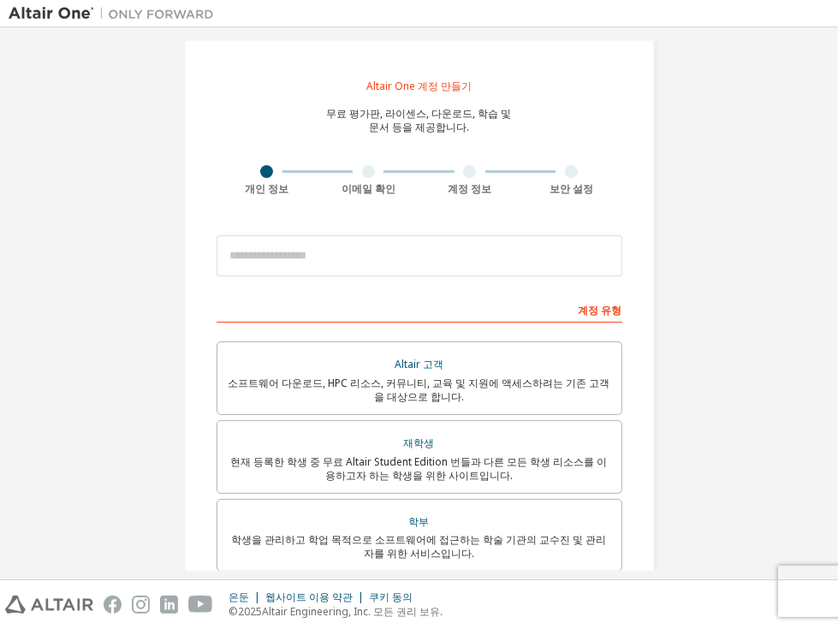
scroll to position [14, 0]
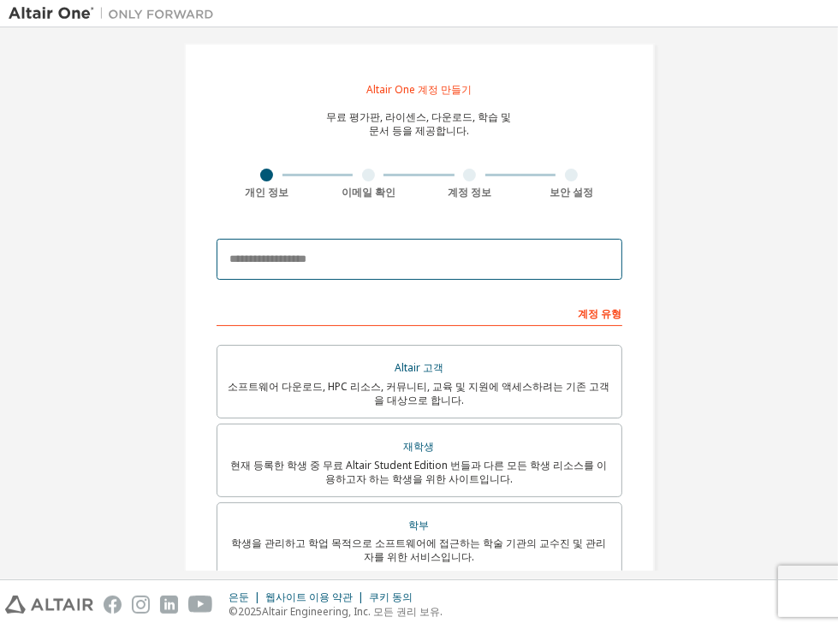
click at [434, 250] on input "email" at bounding box center [420, 259] width 406 height 41
type input "**********"
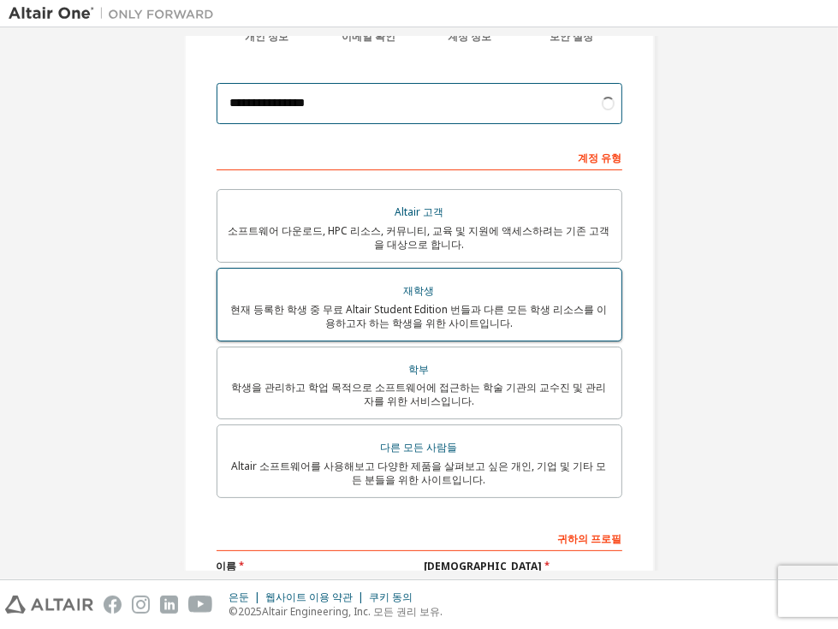
scroll to position [185, 0]
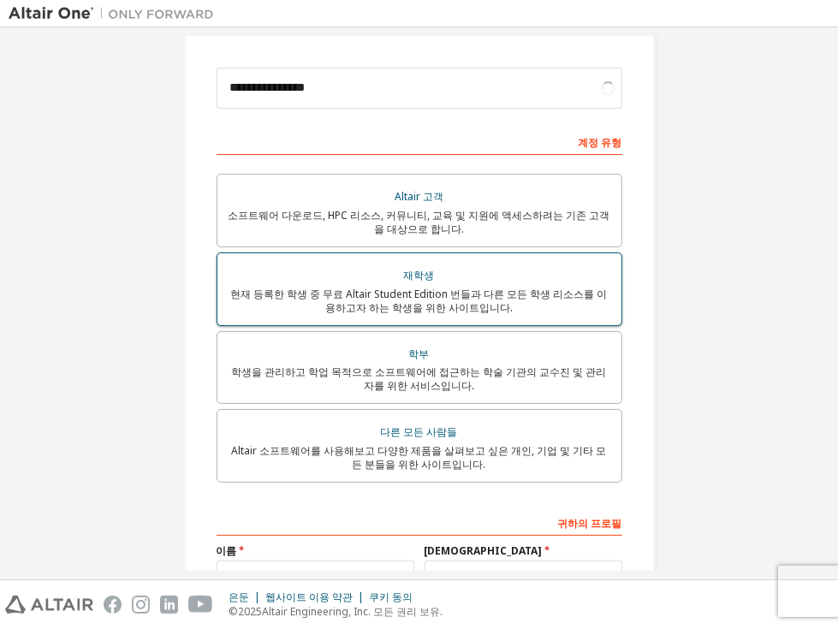
click at [370, 295] on font "현재 등록한 학생 중 무료 Altair Student Edition 번들과 다른 모든 학생 리소스를 이용하고자 하는 학생을 위한 사이트입니다." at bounding box center [419, 301] width 377 height 28
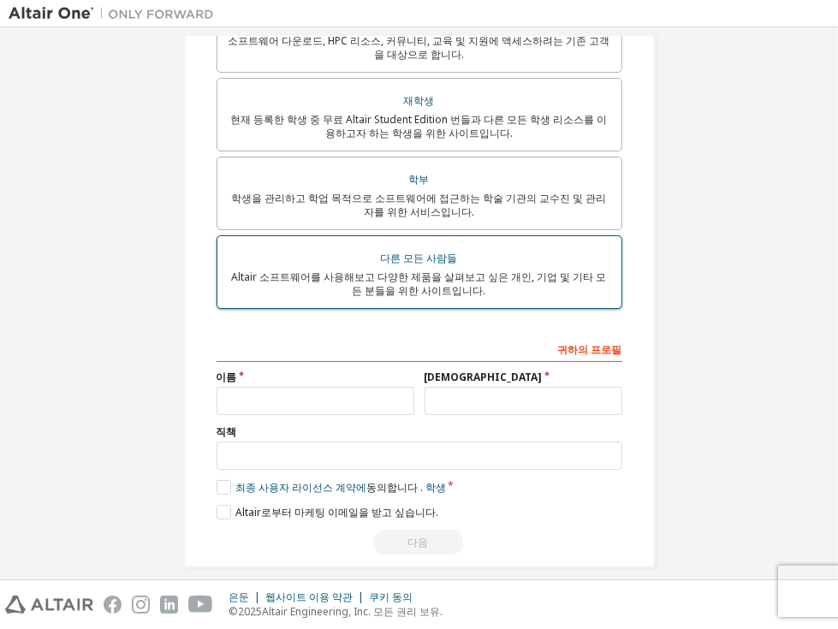
scroll to position [423, 0]
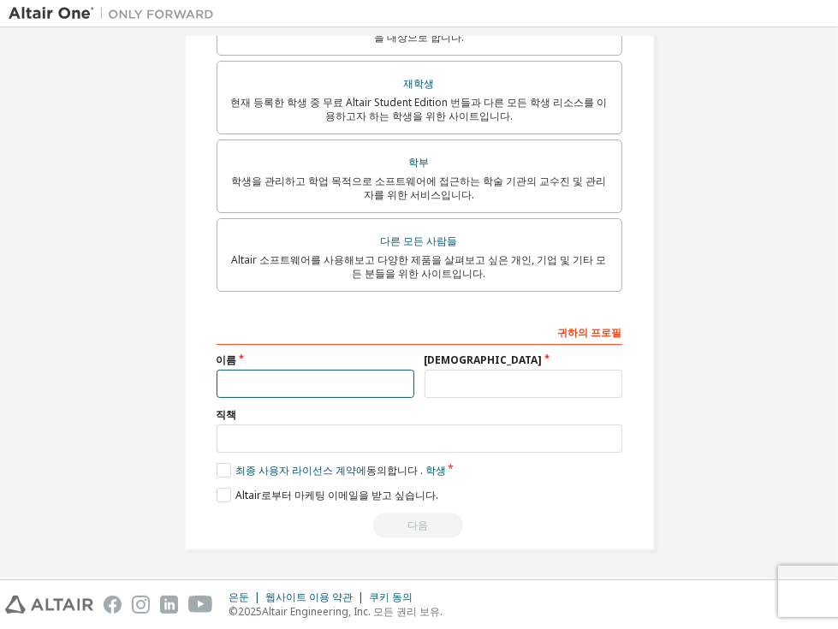
click at [340, 375] on input "text" at bounding box center [316, 384] width 198 height 28
type input "**"
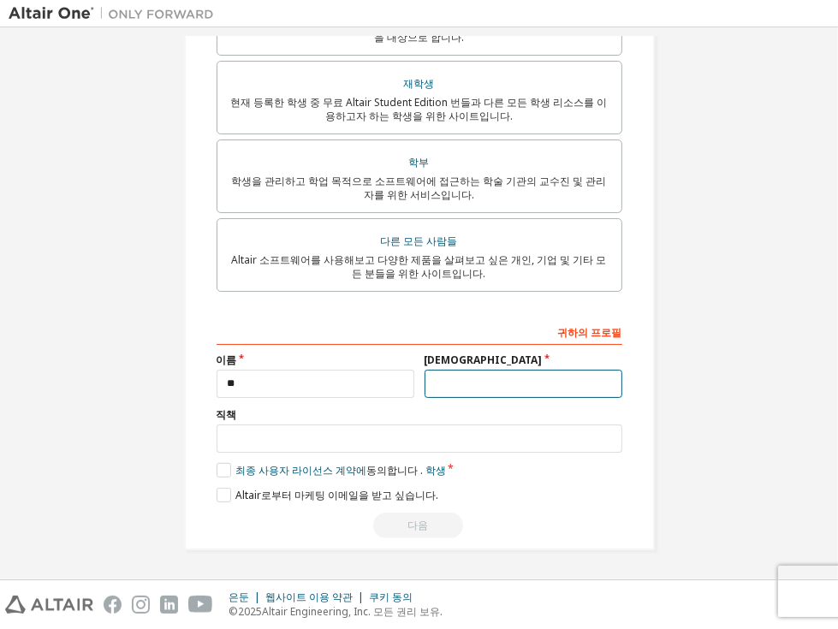
click at [459, 388] on input "text" at bounding box center [524, 384] width 198 height 28
type input "*"
click at [218, 472] on label "최종 사용자 라이선스 계약에 동의합니다 . 학생" at bounding box center [332, 470] width 230 height 15
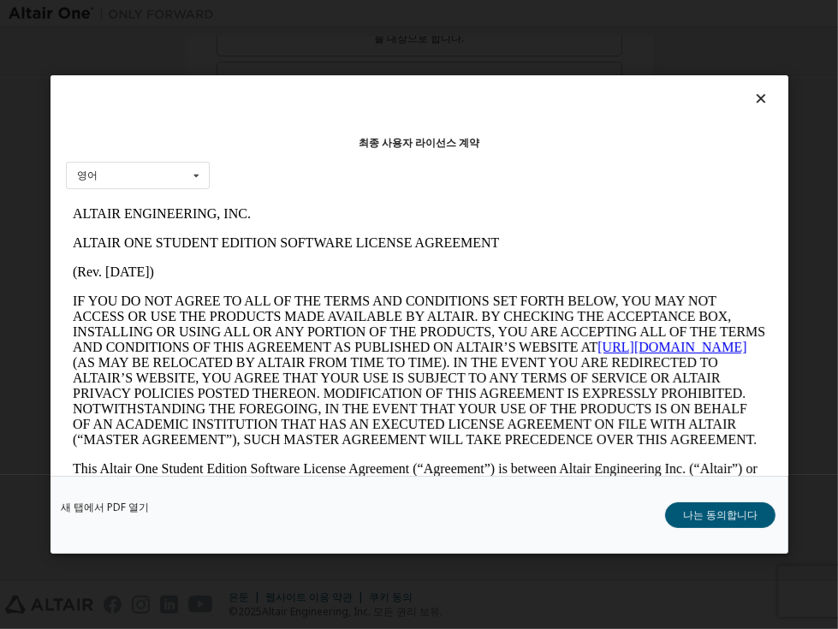
scroll to position [0, 0]
click at [730, 527] on button "나는 동의합니다" at bounding box center [720, 516] width 110 height 26
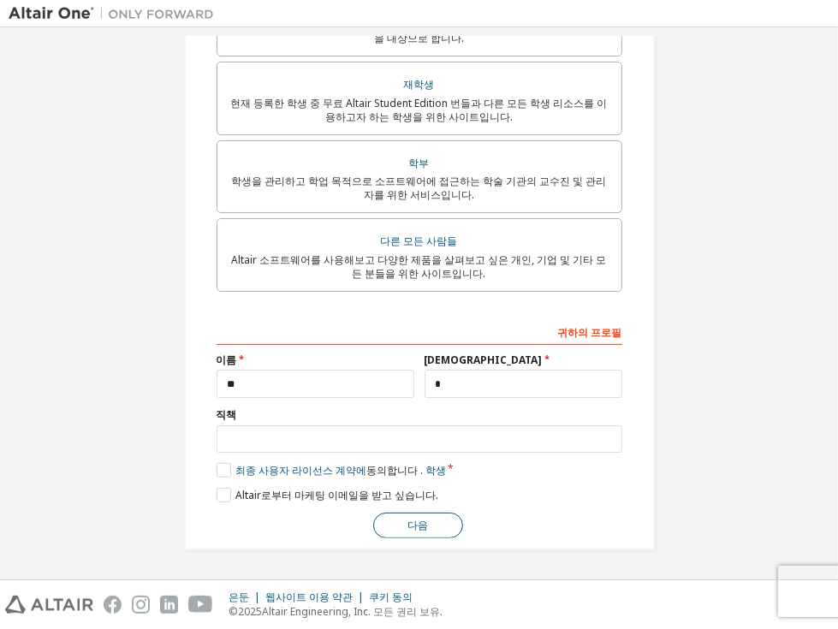
click at [440, 530] on button "다음" at bounding box center [418, 526] width 90 height 26
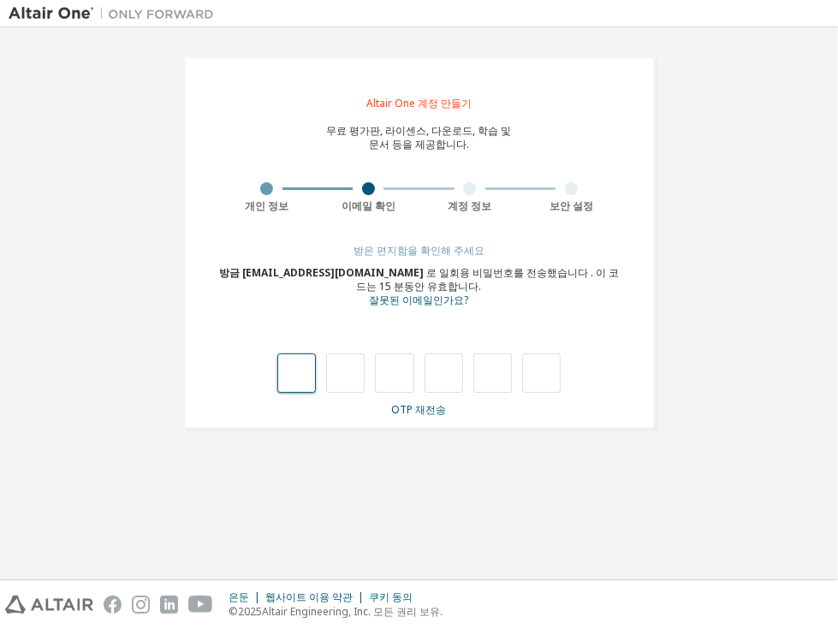
type input "*"
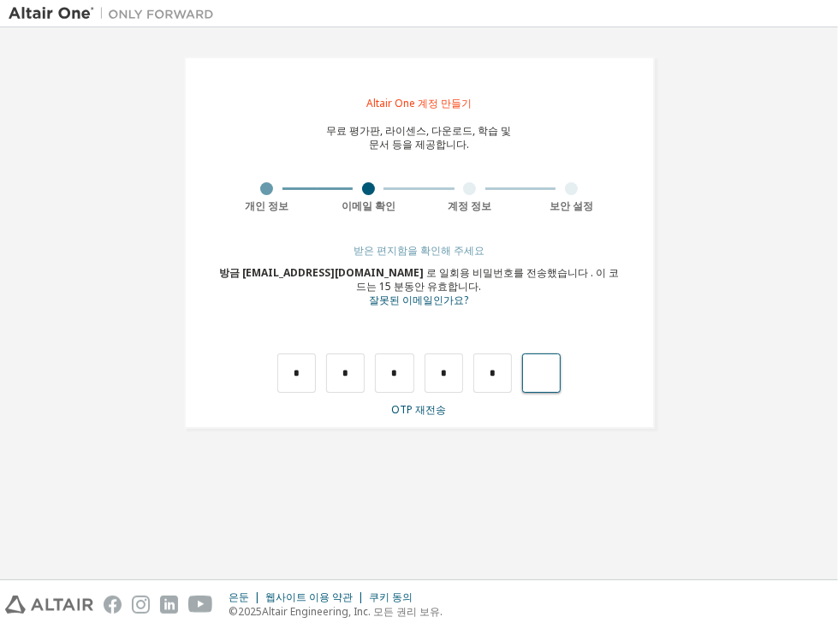
type input "*"
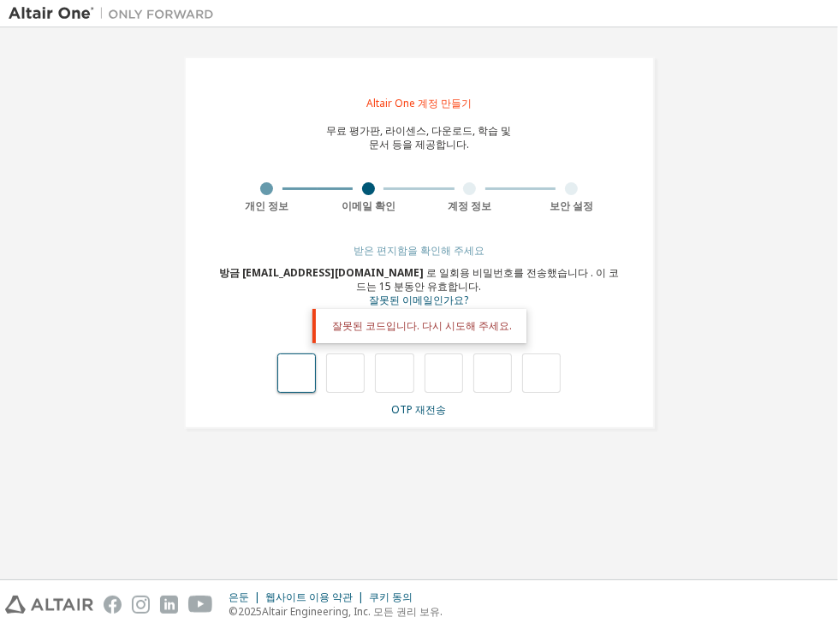
click at [307, 385] on input "text" at bounding box center [296, 373] width 39 height 39
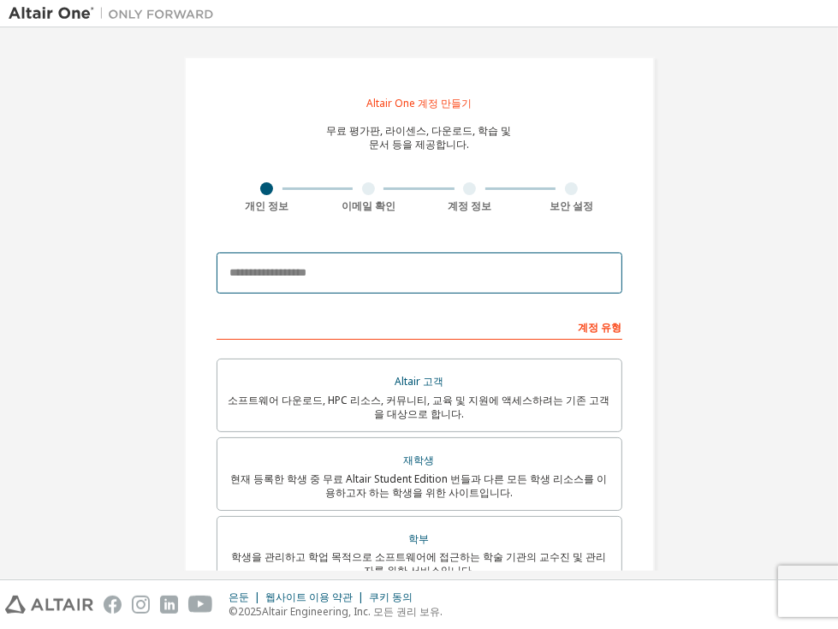
click at [432, 262] on input "email" at bounding box center [420, 273] width 406 height 41
type input "**********"
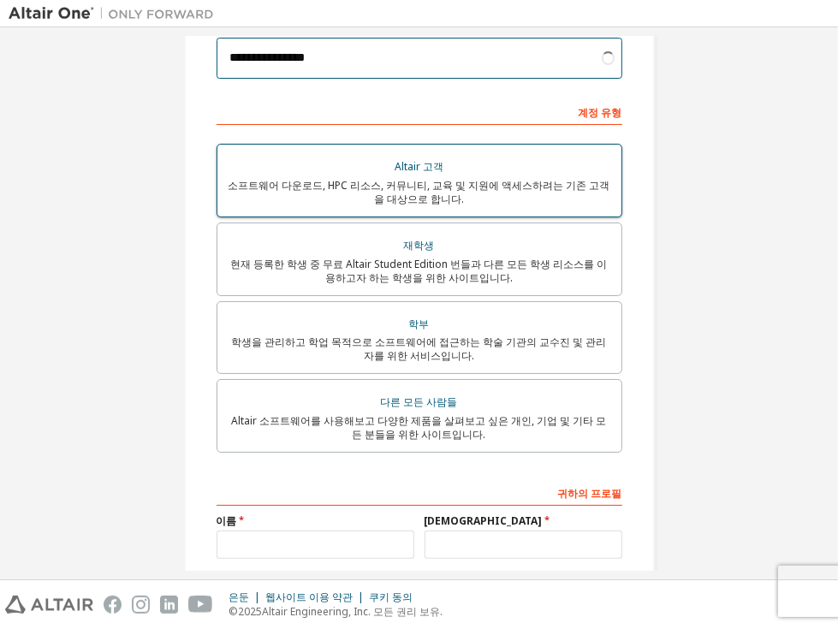
scroll to position [240, 0]
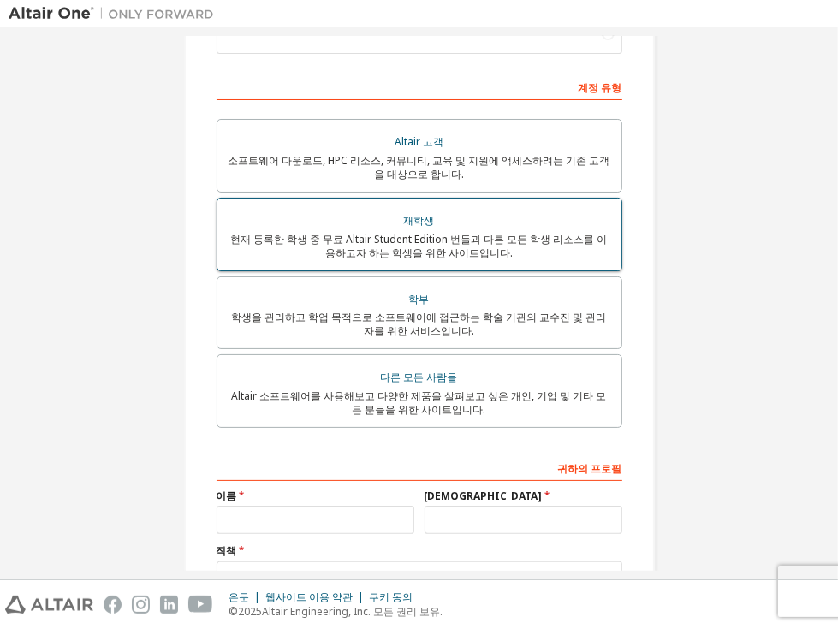
click at [398, 218] on div "재학생" at bounding box center [420, 221] width 384 height 24
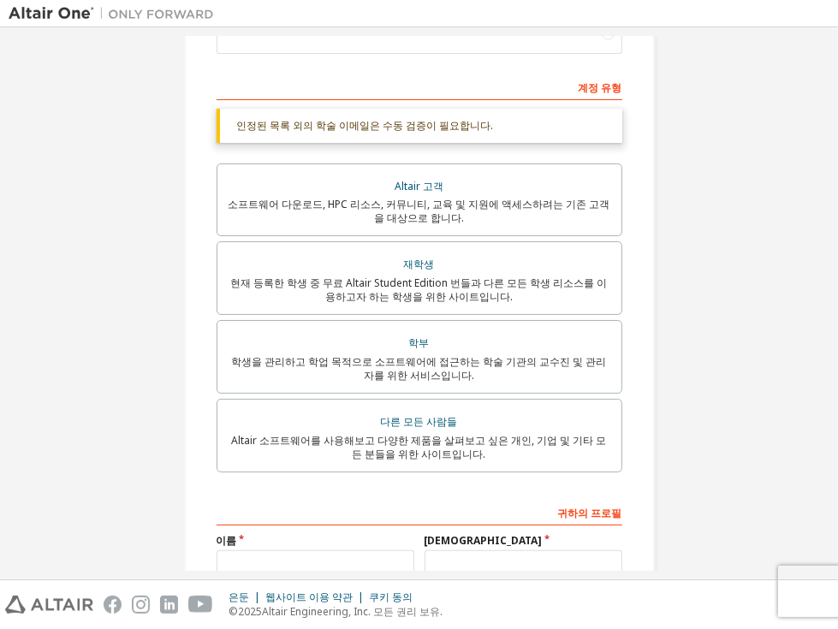
scroll to position [423, 0]
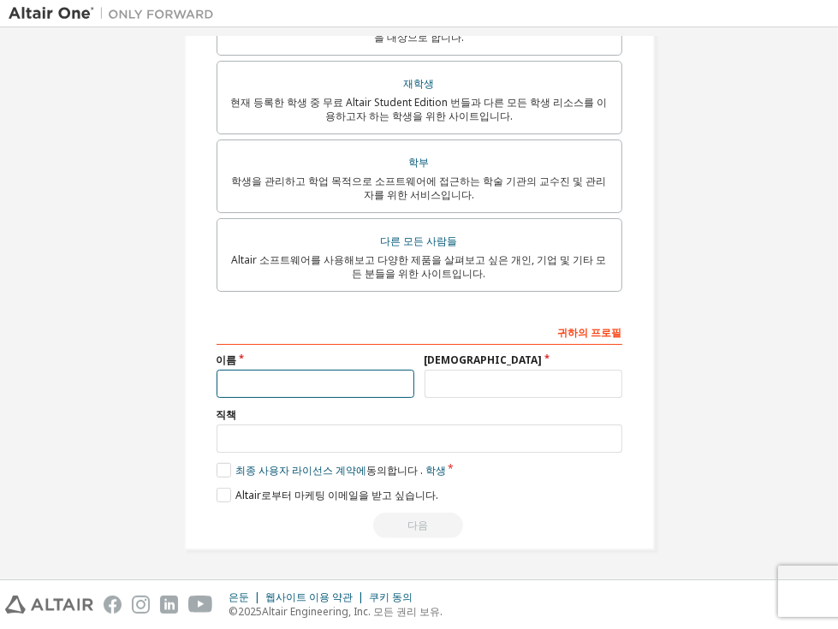
click at [343, 392] on input "text" at bounding box center [316, 384] width 198 height 28
type input "**"
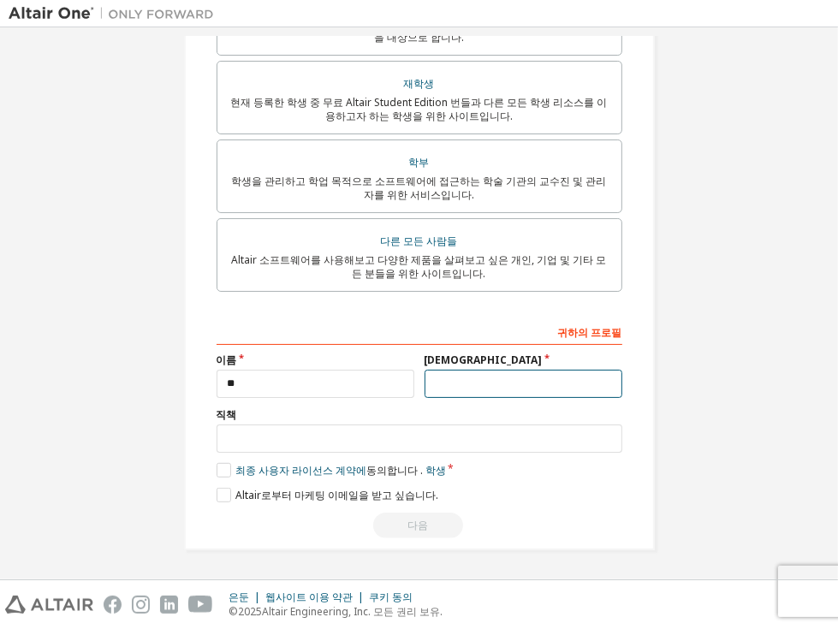
click at [460, 378] on input "text" at bounding box center [524, 384] width 198 height 28
type input "*"
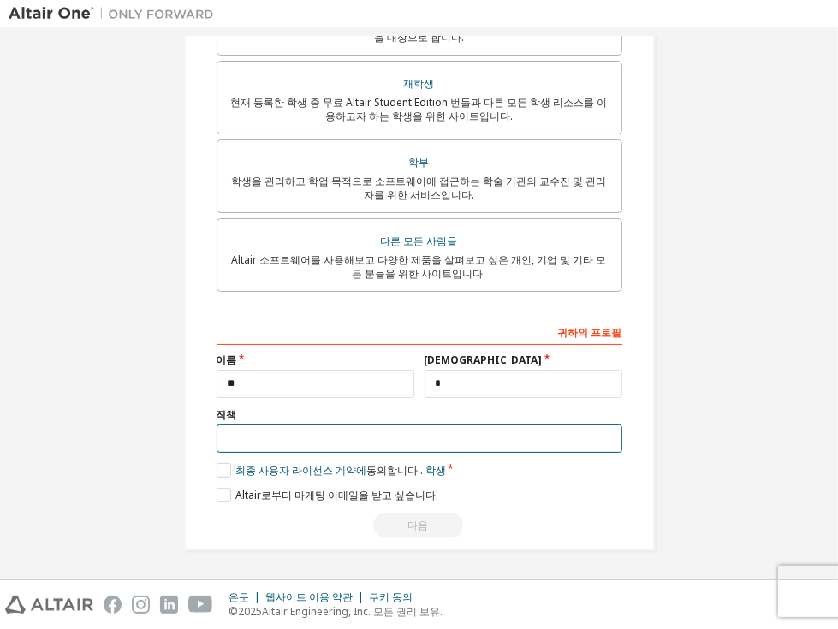
click at [426, 444] on input "text" at bounding box center [420, 439] width 406 height 28
type input "*******"
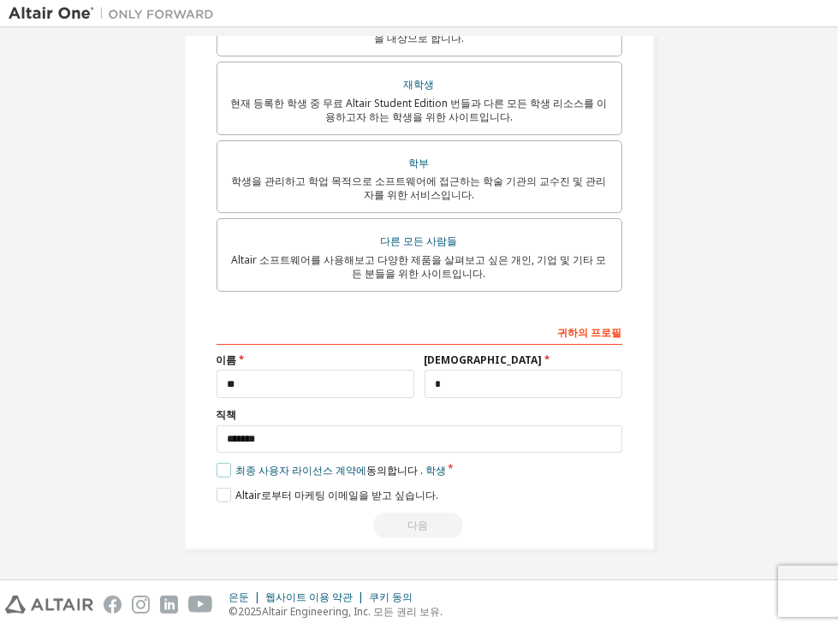
click at [220, 468] on label "최종 사용자 라이선스 계약에 동의합니다 . 학생" at bounding box center [332, 470] width 230 height 15
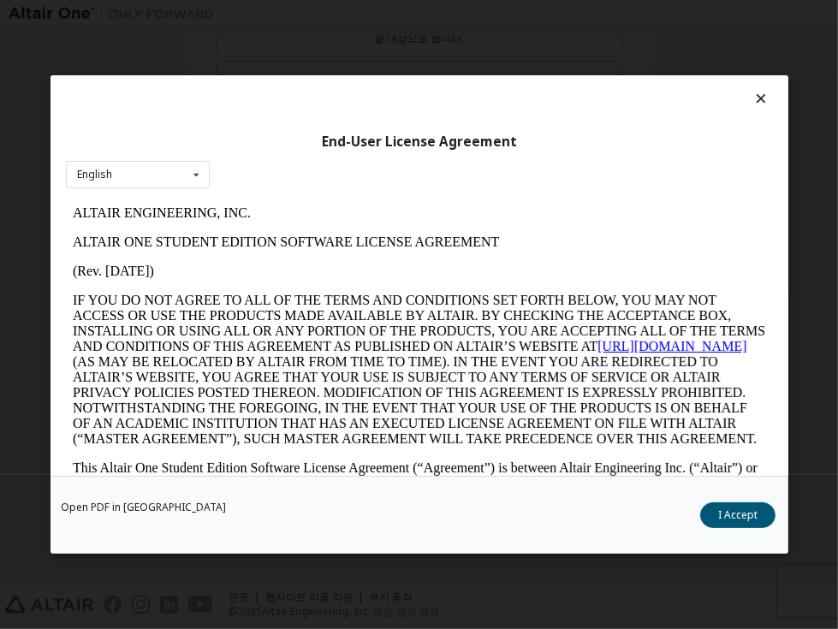
scroll to position [0, 0]
click at [127, 182] on div "영어 영어" at bounding box center [138, 176] width 144 height 28
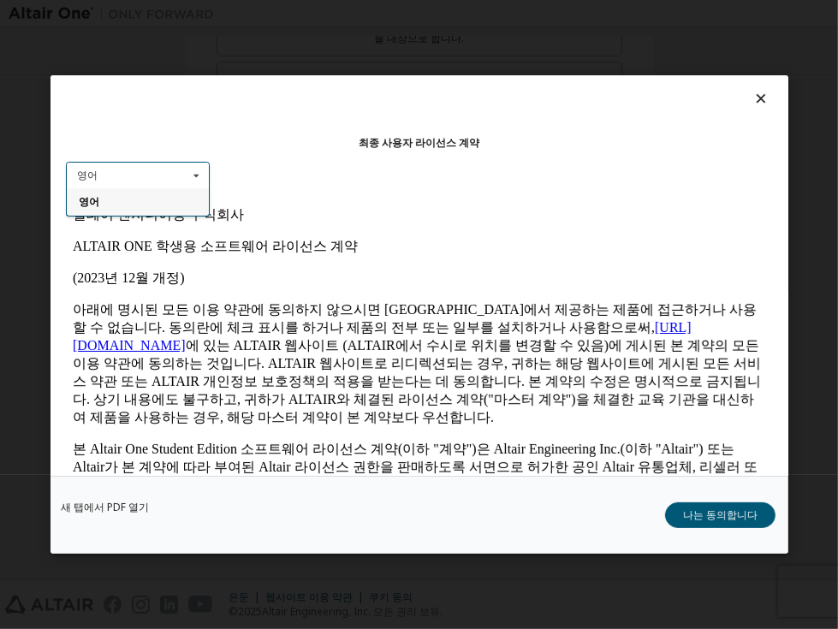
click at [146, 198] on div "영어" at bounding box center [138, 201] width 142 height 27
click at [737, 511] on font "나는 동의합니다" at bounding box center [720, 515] width 75 height 15
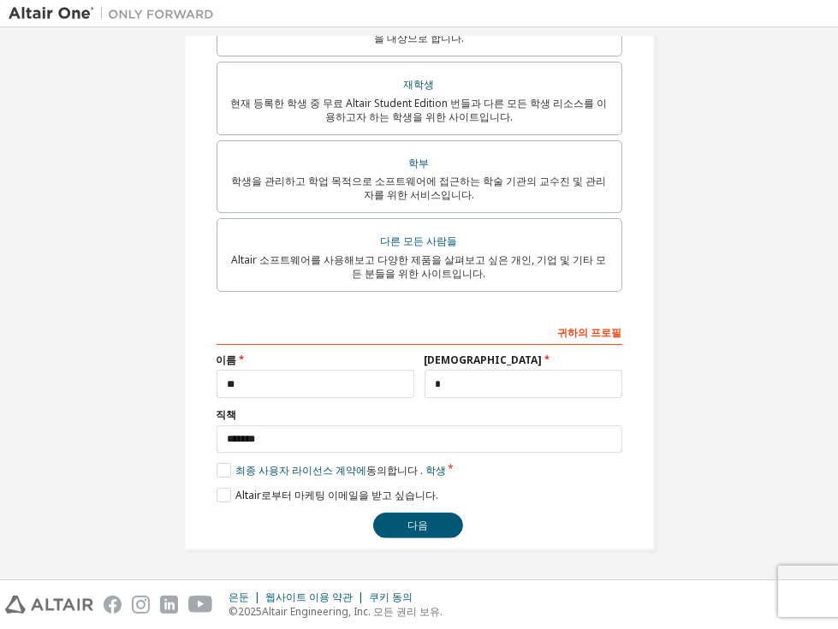
click at [403, 540] on div "**********" at bounding box center [419, 116] width 471 height 870
click at [403, 531] on button "다음" at bounding box center [418, 526] width 90 height 26
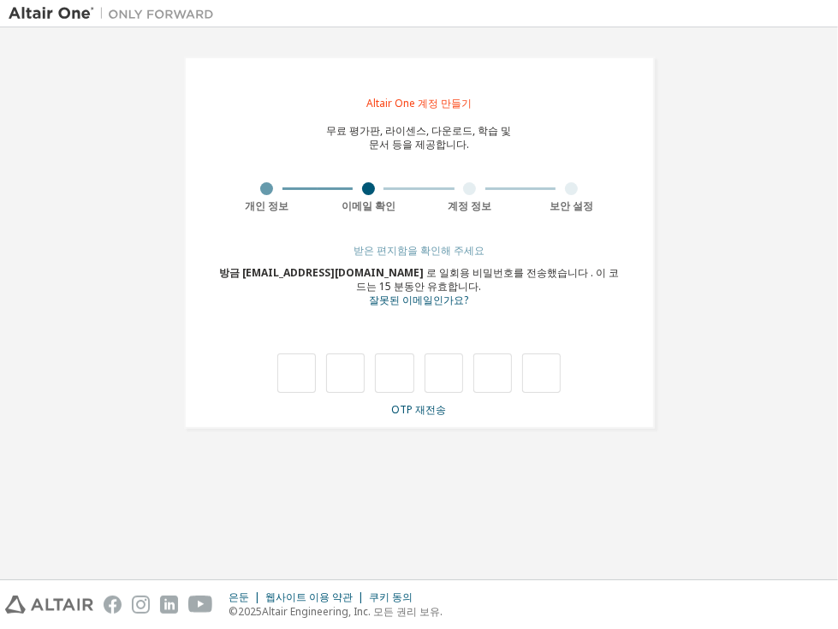
type input "*"
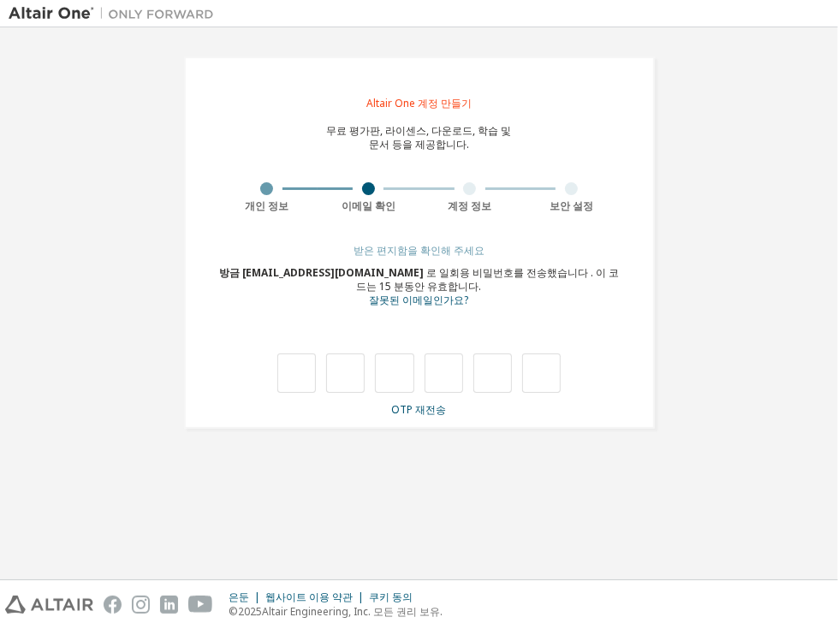
type input "*"
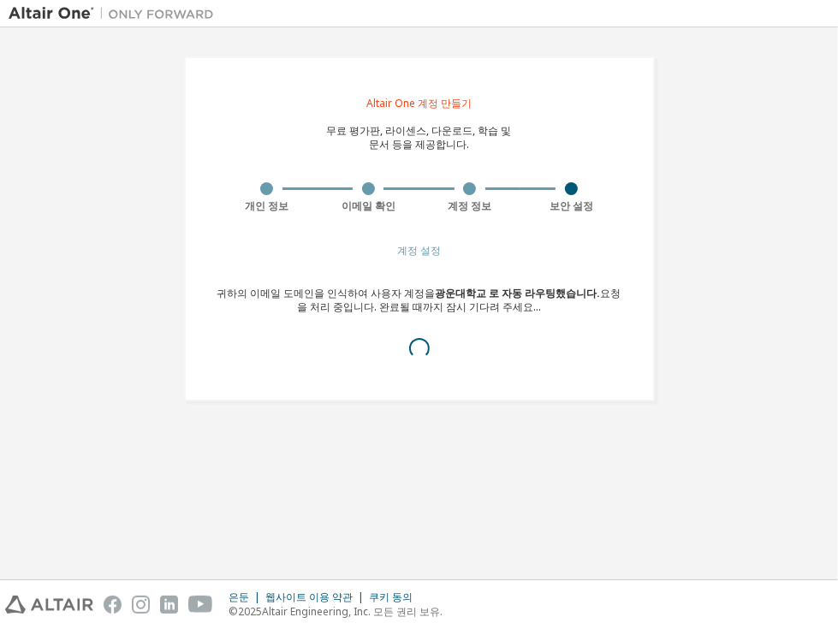
click at [366, 207] on font "이메일 확인" at bounding box center [369, 206] width 54 height 15
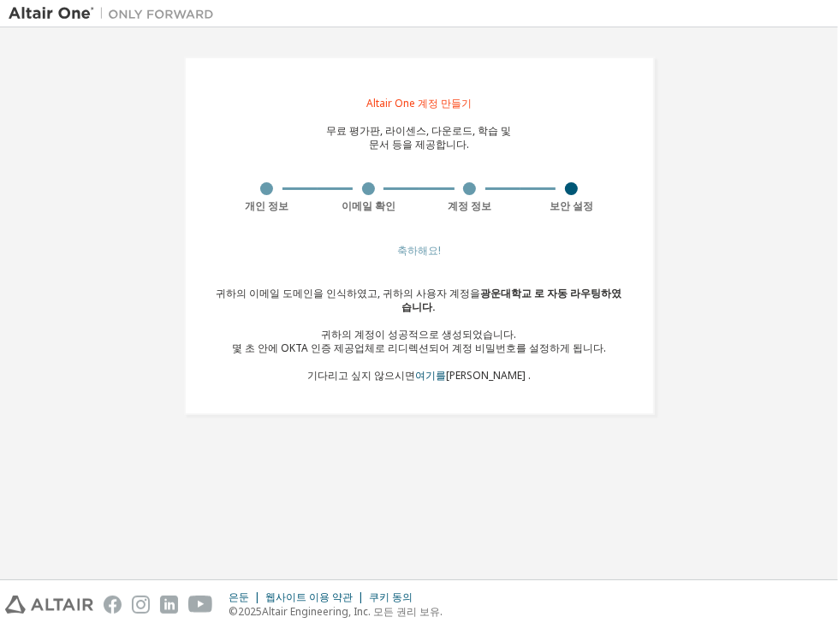
click at [454, 419] on div "Altair One 계정 만들기 무료 평가판, 라이센스, 다운로드, 학습 및 문서 등을 제공합니다. 개인 정보 이메일 확인 계정 정보 보안 설…" at bounding box center [420, 236] width 512 height 400
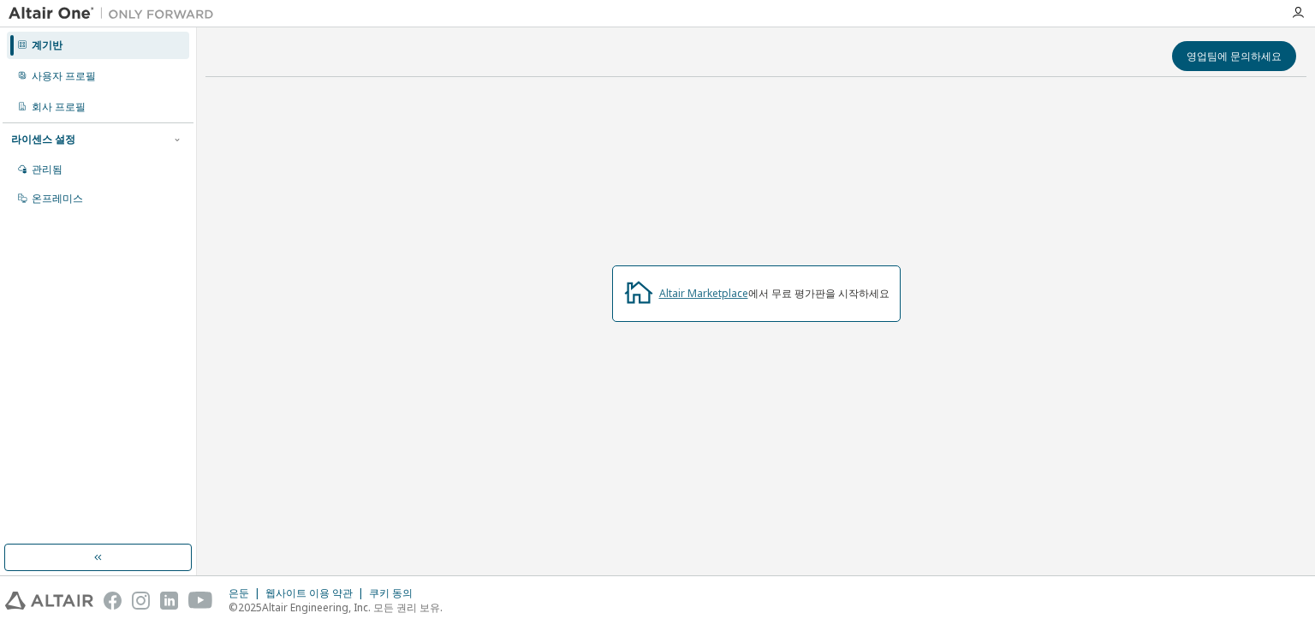
click at [711, 293] on font "Altair Marketplace" at bounding box center [703, 293] width 89 height 15
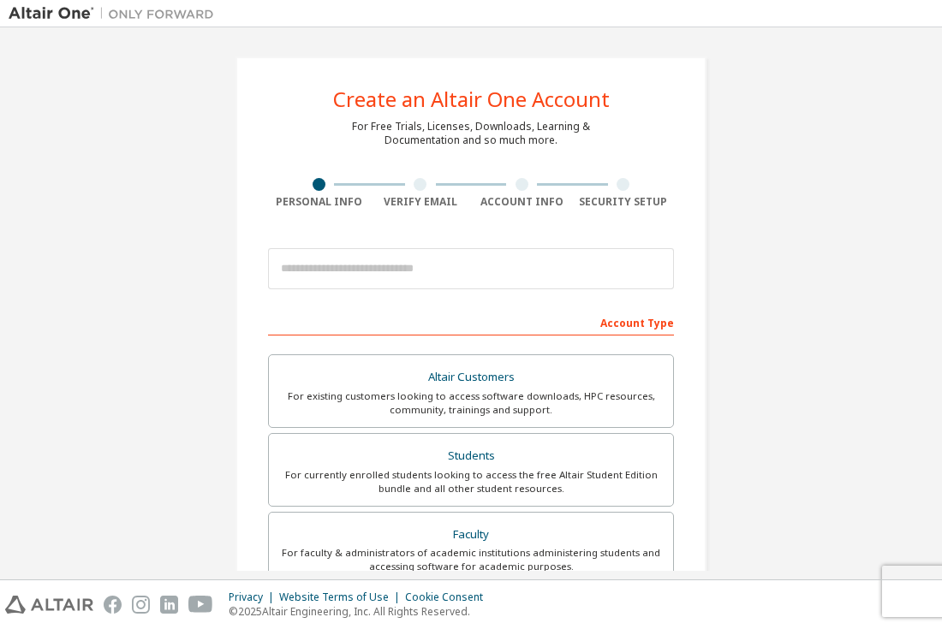
click at [356, 291] on div at bounding box center [471, 269] width 406 height 58
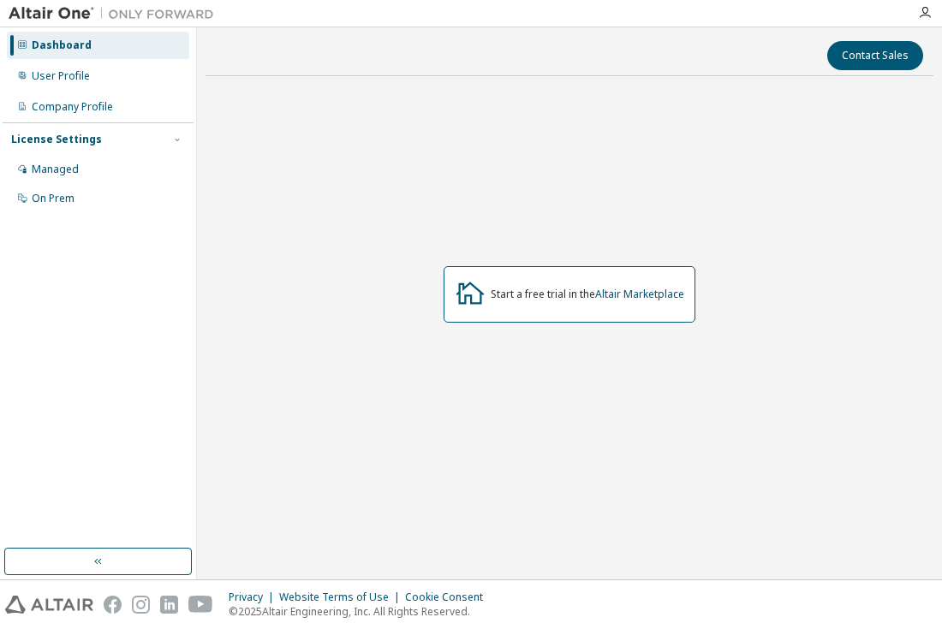
click at [527, 284] on div "Start a free trial in the Altair Marketplace" at bounding box center [570, 294] width 252 height 57
click at [614, 292] on link "Altair Marketplace" at bounding box center [639, 294] width 89 height 15
